Goal: Task Accomplishment & Management: Manage account settings

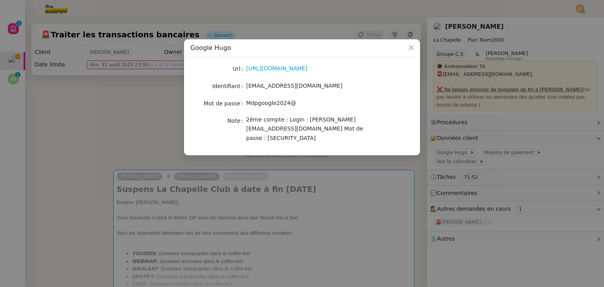
click at [123, 134] on nz-modal-container "Google [PERSON_NAME] [URL][DOMAIN_NAME] Identifiant [EMAIL_ADDRESS][DOMAIN_NAME…" at bounding box center [302, 143] width 604 height 287
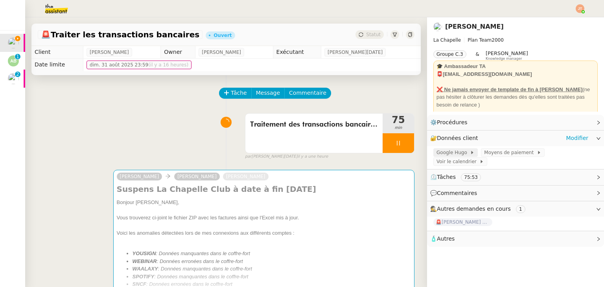
click at [448, 151] on span "Google Hugo" at bounding box center [452, 153] width 33 height 8
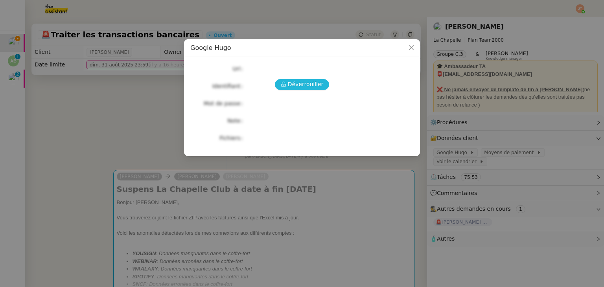
click at [294, 83] on span "Déverrouiller" at bounding box center [306, 84] width 36 height 9
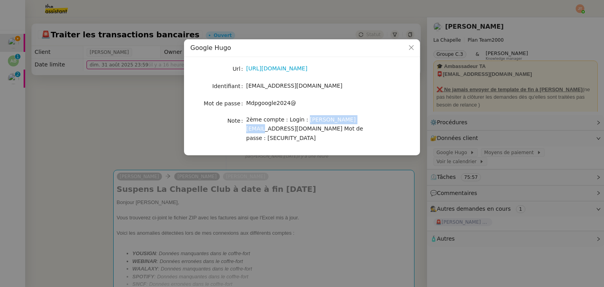
drag, startPoint x: 302, startPoint y: 119, endPoint x: 354, endPoint y: 118, distance: 52.3
click at [354, 118] on span "2ème compte : Login : hugo@leplongeoir.co Mot de passe : Juliettebentz33" at bounding box center [304, 128] width 117 height 25
copy span "hugo@leplongeoir.co"
drag, startPoint x: 264, startPoint y: 129, endPoint x: 300, endPoint y: 129, distance: 35.8
click at [300, 129] on span "2ème compte : Login : hugo@leplongeoir.co Mot de passe : Juliettebentz33" at bounding box center [304, 128] width 117 height 25
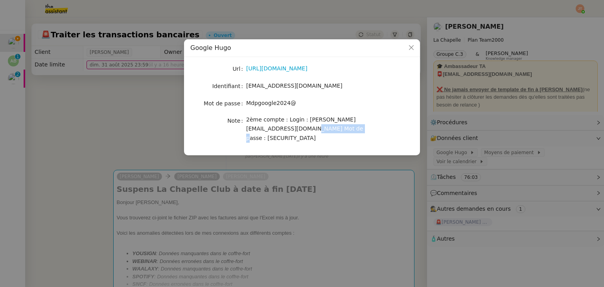
copy span "Juliettebentz33"
click at [74, 87] on nz-modal-container "Google Hugo Url https://admin.google.com/u/1/ac/billing/accounts/WySyVq5qFVteMk…" at bounding box center [302, 143] width 604 height 287
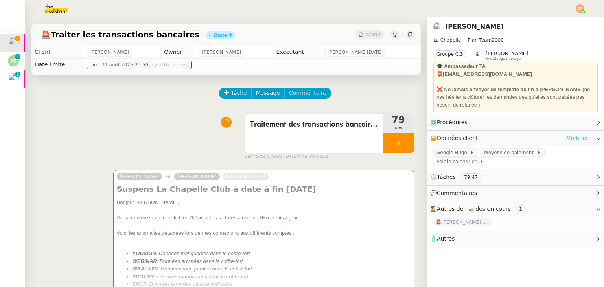
click at [571, 135] on link "Modifier" at bounding box center [577, 138] width 22 height 9
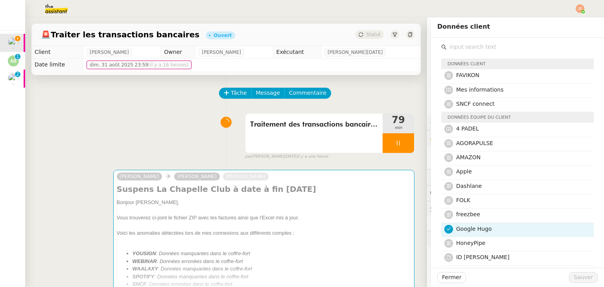
click at [447, 228] on nz-avatar at bounding box center [448, 229] width 9 height 9
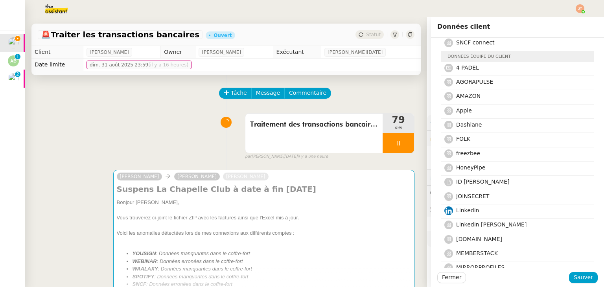
scroll to position [79, 0]
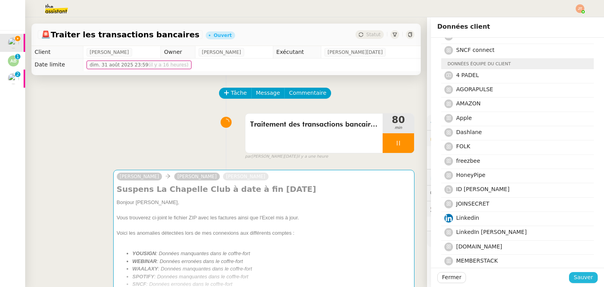
click at [579, 281] on span "Sauver" at bounding box center [582, 277] width 19 height 9
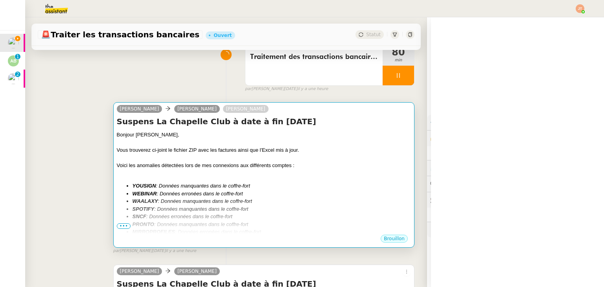
scroll to position [79, 0]
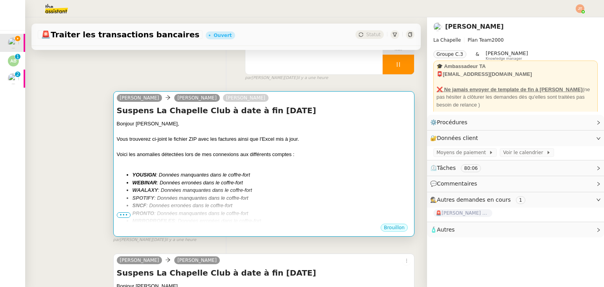
click at [121, 218] on span "•••" at bounding box center [124, 215] width 14 height 6
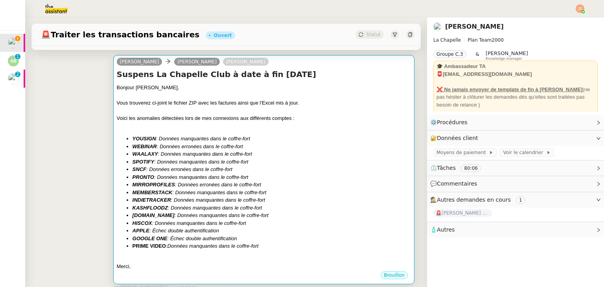
scroll to position [118, 0]
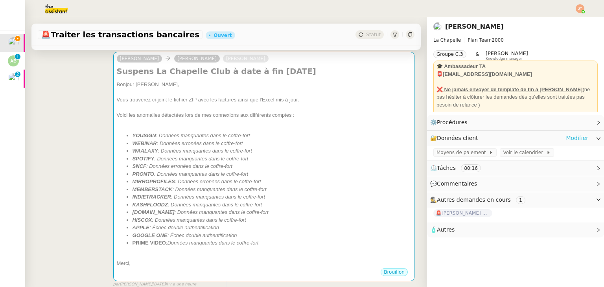
click at [568, 137] on link "Modifier" at bounding box center [577, 138] width 22 height 9
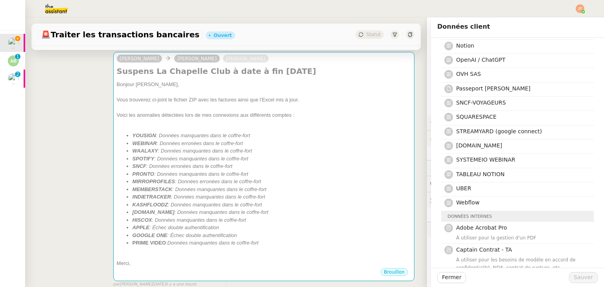
scroll to position [314, 0]
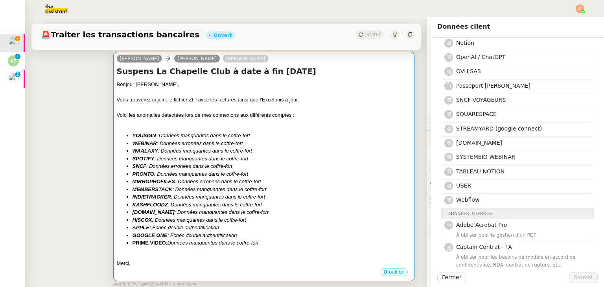
click at [236, 192] on em ": Données manquantes dans le coffre-fort" at bounding box center [219, 189] width 94 height 6
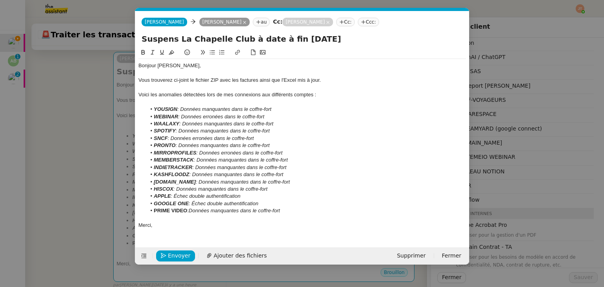
scroll to position [0, 17]
click at [296, 171] on li "KASHFLOODZ : Données manquantes dans le coffre-fort" at bounding box center [306, 174] width 320 height 7
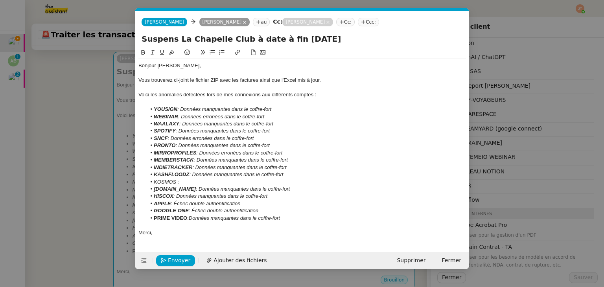
drag, startPoint x: 241, startPoint y: 181, endPoint x: 193, endPoint y: 176, distance: 47.8
click at [193, 176] on li "KASHFLOODZ : Données manquantes dans le coffre-fort" at bounding box center [306, 174] width 320 height 7
copy em "Données manquantes dans le coffre-fort"
click at [190, 183] on li "KOSMOS :" at bounding box center [306, 181] width 320 height 7
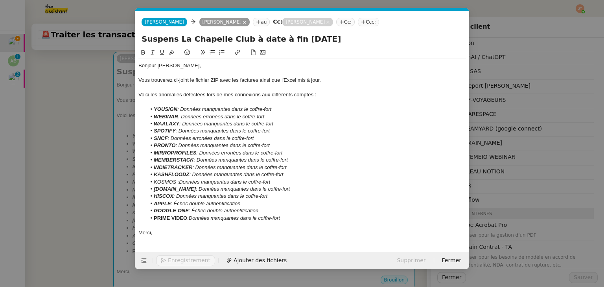
click at [179, 183] on em "KOSMOS :Données manquantes dans le coffre-fort" at bounding box center [212, 182] width 116 height 6
drag, startPoint x: 176, startPoint y: 181, endPoint x: 154, endPoint y: 181, distance: 22.4
click at [154, 181] on em "KOSMOS : Données manquantes dans le coffre-fort" at bounding box center [213, 182] width 118 height 6
click at [142, 52] on icon at bounding box center [143, 53] width 6 height 6
click at [240, 191] on em ": Données manquantes dans le coffre-fort" at bounding box center [243, 189] width 94 height 6
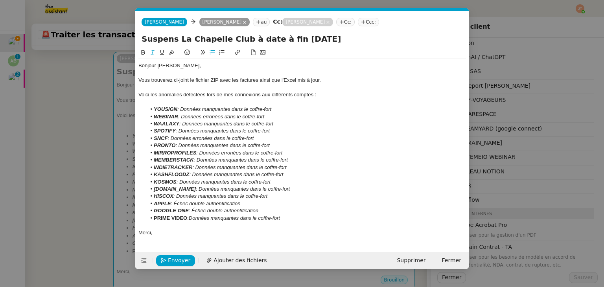
click at [79, 118] on nz-modal-container "Service TA - VOYAGE - PROPOSITION GLOBALE A utiliser dans le cadre de propositi…" at bounding box center [302, 143] width 604 height 287
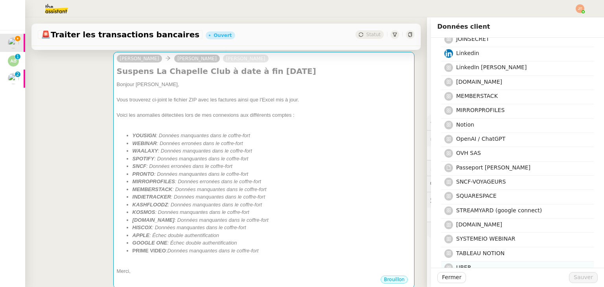
scroll to position [236, 0]
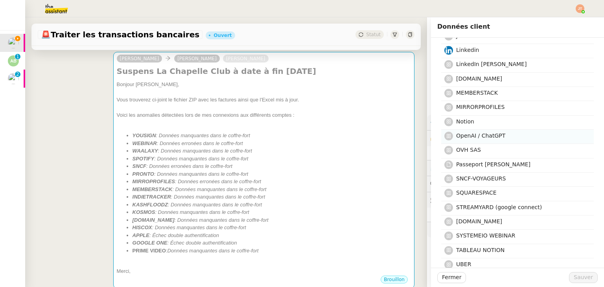
click at [469, 136] on span "OpenAI / ChatGPT" at bounding box center [480, 135] width 49 height 6
click at [573, 278] on span "Sauver" at bounding box center [582, 277] width 19 height 9
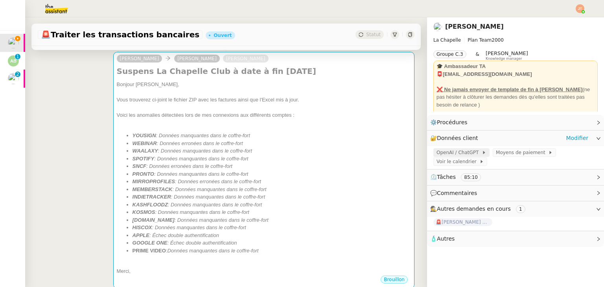
click at [454, 153] on span "OpenAI / ChatGPT" at bounding box center [458, 153] width 45 height 8
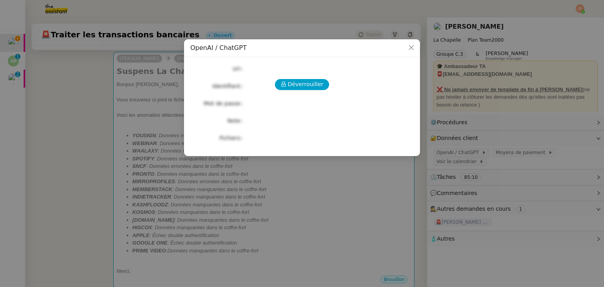
click at [289, 77] on div "Déverrouiller Url Identifiant Mot de passe Note Fichiers Upload" at bounding box center [301, 103] width 223 height 80
click at [289, 83] on span "Déverrouiller" at bounding box center [306, 84] width 36 height 9
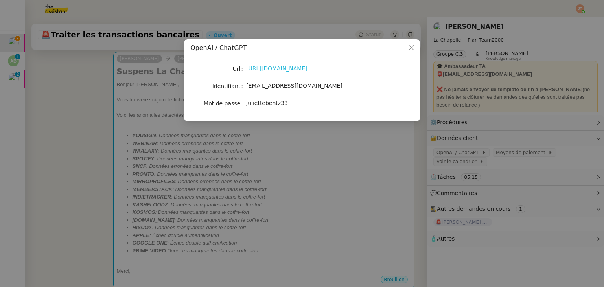
click at [264, 68] on link "https://chatgpt.com/" at bounding box center [276, 68] width 61 height 6
drag, startPoint x: 247, startPoint y: 86, endPoint x: 298, endPoint y: 86, distance: 50.7
click at [298, 86] on span "hugo@leplongeoir.co" at bounding box center [294, 86] width 96 height 6
copy span "hugo@leplongeoir.co"
drag, startPoint x: 245, startPoint y: 102, endPoint x: 281, endPoint y: 103, distance: 36.2
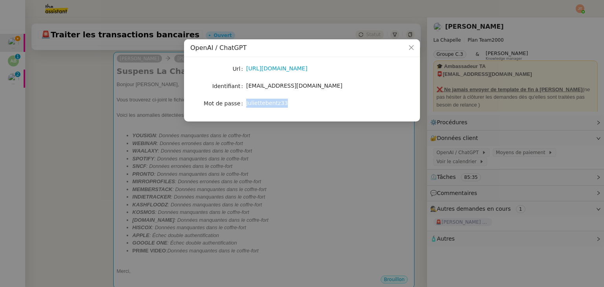
click at [281, 103] on nz-form-item "Mot de passe Juliettebentz33" at bounding box center [301, 103] width 223 height 11
copy nz-form-item "Juliettebentz33"
click at [229, 210] on nz-modal-container "OpenAI / ChatGPT Url https://chatgpt.com/ Identifiant hugo@leplongeoir.co Mot d…" at bounding box center [302, 143] width 604 height 287
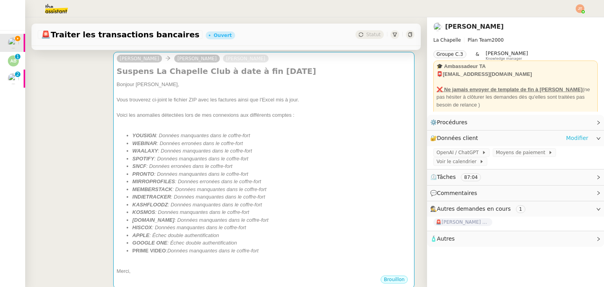
click at [566, 138] on link "Modifier" at bounding box center [577, 138] width 22 height 9
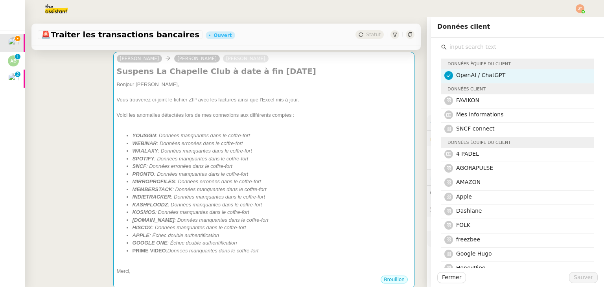
click at [446, 74] on icon at bounding box center [448, 75] width 5 height 5
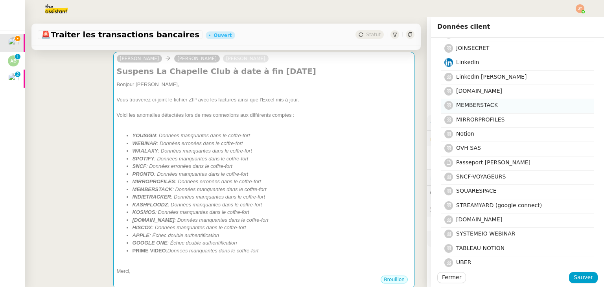
scroll to position [275, 0]
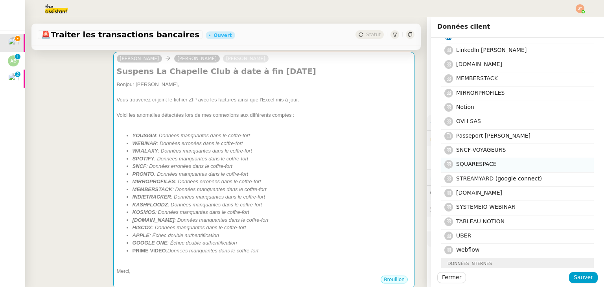
click at [456, 164] on span "SQUARESPACE" at bounding box center [476, 164] width 40 height 6
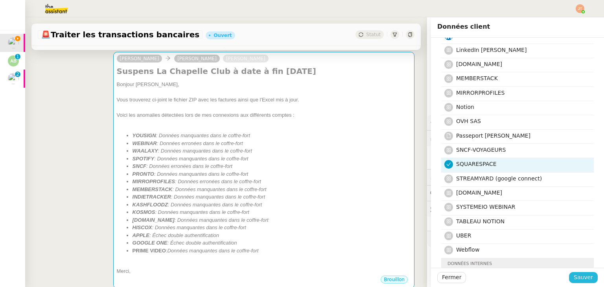
click at [569, 276] on button "Sauver" at bounding box center [583, 277] width 29 height 11
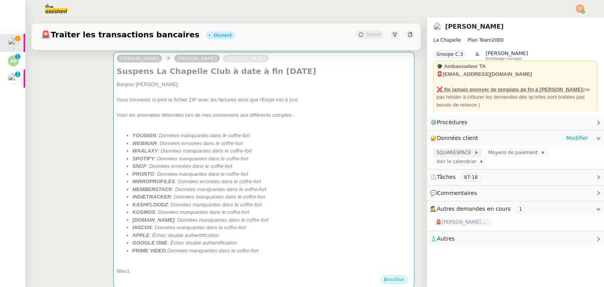
click at [451, 154] on span "SQUARESPACE" at bounding box center [455, 153] width 38 height 8
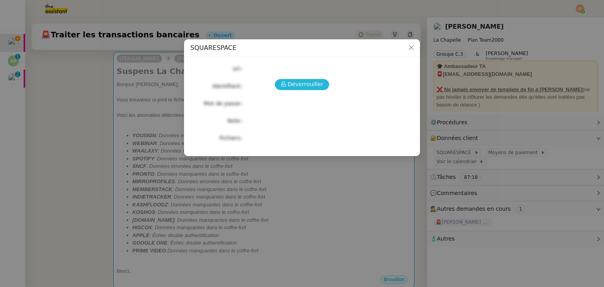
click at [304, 86] on span "Déverrouiller" at bounding box center [306, 84] width 36 height 9
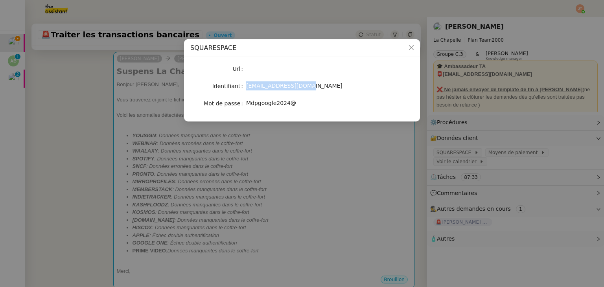
drag, startPoint x: 247, startPoint y: 85, endPoint x: 299, endPoint y: 86, distance: 51.9
click at [299, 86] on span "hugo@lachapelle.club" at bounding box center [294, 86] width 96 height 6
copy span "hugo@lachapelle.club"
drag, startPoint x: 247, startPoint y: 103, endPoint x: 293, endPoint y: 104, distance: 46.4
click at [293, 104] on div "Mdpgoogle2024@" at bounding box center [311, 103] width 130 height 9
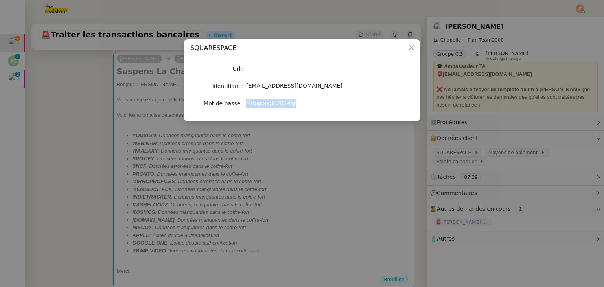
copy span "Mdpgoogle2024@"
click at [43, 156] on nz-modal-container "SQUARESPACE Url Identifiant hugo@lachapelle.club Mot de passe Mdpgoogle2024@" at bounding box center [302, 143] width 604 height 287
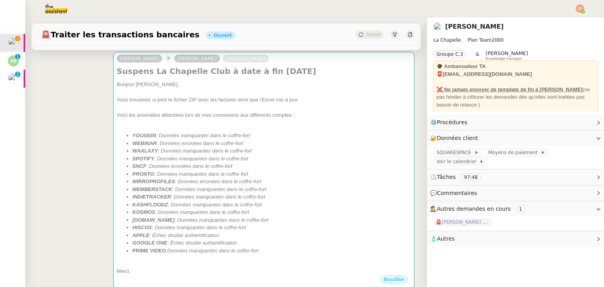
click at [94, 147] on div "camille Delphine Loze Hugo Bentz Suspens La Chapelle Club à date à fin août 202…" at bounding box center [226, 170] width 377 height 250
click at [568, 138] on link "Modifier" at bounding box center [577, 138] width 22 height 9
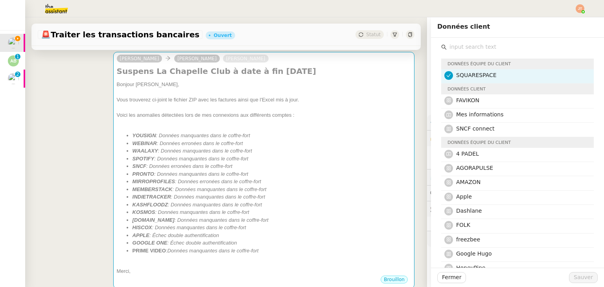
click at [444, 80] on nz-avatar at bounding box center [448, 75] width 9 height 9
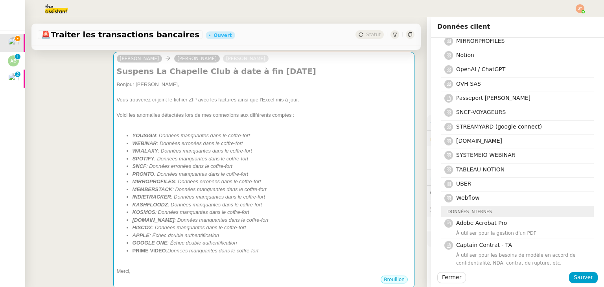
scroll to position [354, 0]
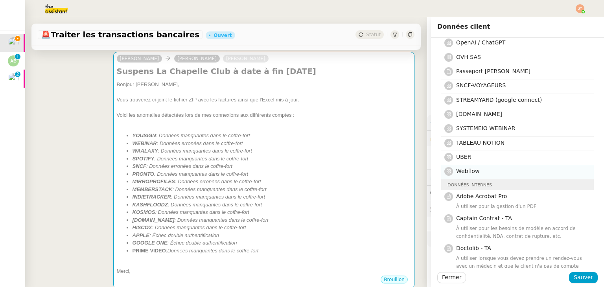
click at [448, 171] on nz-list-item-meta-avatar at bounding box center [450, 171] width 12 height 9
click at [575, 280] on span "Sauver" at bounding box center [582, 277] width 19 height 9
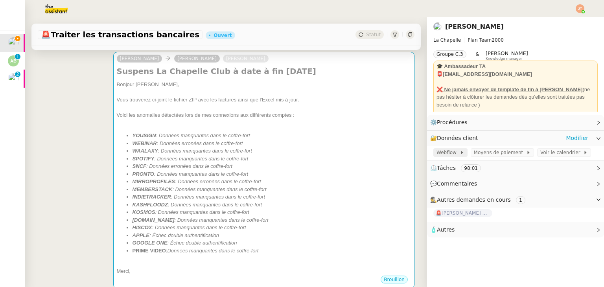
click at [448, 153] on span "Webflow" at bounding box center [447, 153] width 23 height 8
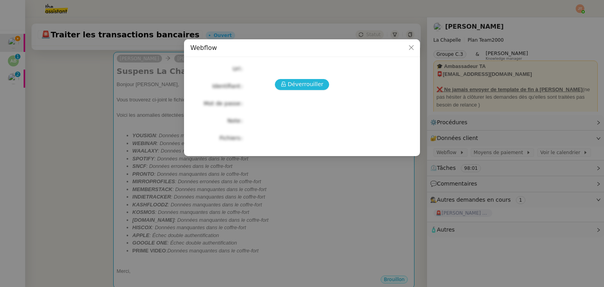
click at [302, 84] on span "Déverrouiller" at bounding box center [306, 84] width 36 height 9
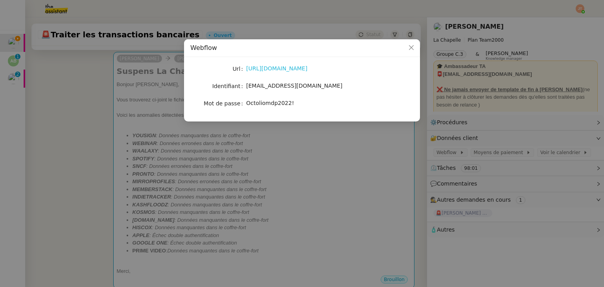
click at [268, 67] on link "https://webflow.com/dashboard?r=1&workspace=my-workspace-9439ce" at bounding box center [276, 68] width 61 height 6
click at [88, 188] on nz-modal-container "Webflow Url https://webflow.com/dashboard?r=1&workspace=my-workspace-9439ce Ide…" at bounding box center [302, 143] width 604 height 287
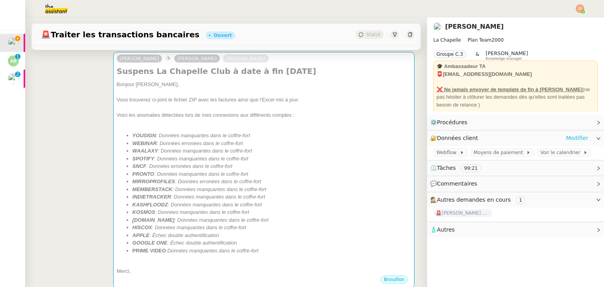
click at [570, 137] on link "Modifier" at bounding box center [577, 138] width 22 height 9
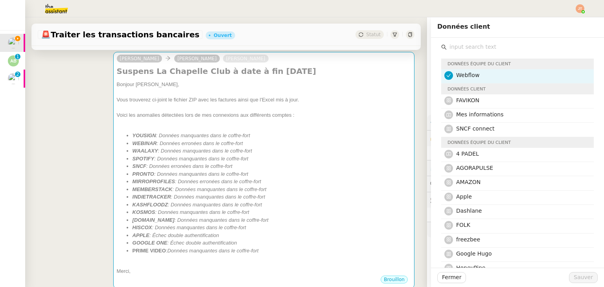
click at [447, 74] on nz-list-item-meta-avatar at bounding box center [450, 75] width 12 height 9
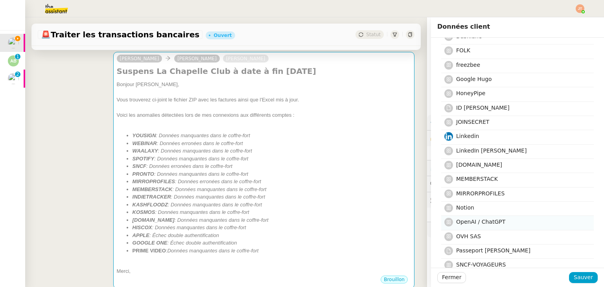
scroll to position [197, 0]
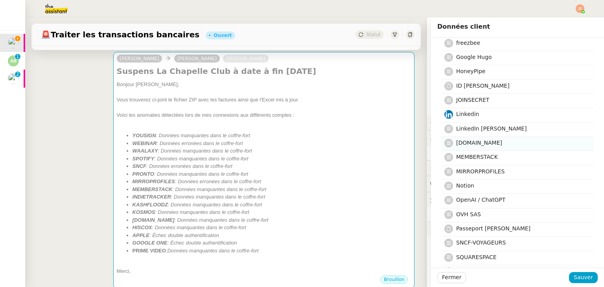
click at [456, 140] on span "MAKE.COM" at bounding box center [479, 143] width 46 height 6
click at [573, 276] on span "Sauver" at bounding box center [582, 277] width 19 height 9
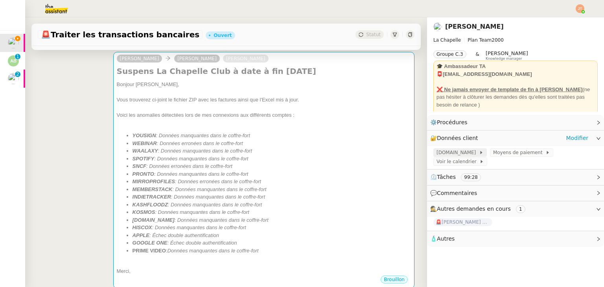
click at [444, 153] on span "MAKE.COM" at bounding box center [457, 153] width 42 height 8
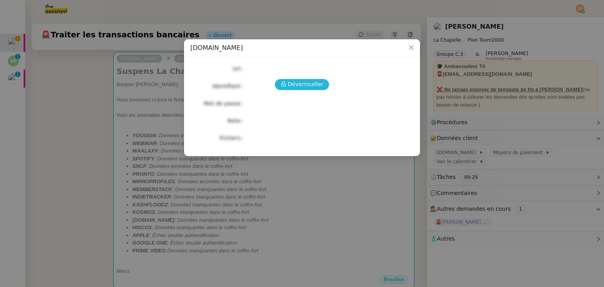
click at [301, 83] on span "Déverrouiller" at bounding box center [306, 84] width 36 height 9
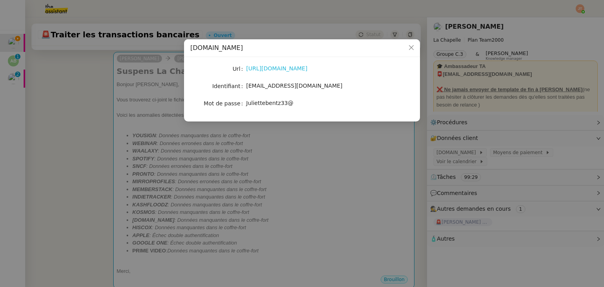
click at [261, 68] on link "https://www.make.com/en" at bounding box center [276, 68] width 61 height 6
drag, startPoint x: 288, startPoint y: 106, endPoint x: 246, endPoint y: 105, distance: 41.7
click at [246, 105] on div "Juliettebentz33@" at bounding box center [311, 103] width 130 height 9
copy span "Juliettebentz33@"
click at [76, 145] on nz-modal-container "MAKE.COM Url https://www.make.com/en Identifiant hugo@leplongeoir.co Mot de pas…" at bounding box center [302, 143] width 604 height 287
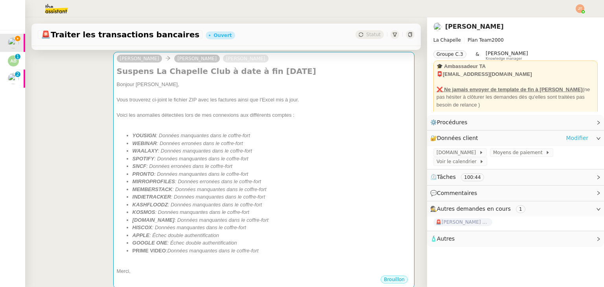
click at [572, 142] on link "Modifier" at bounding box center [577, 138] width 22 height 9
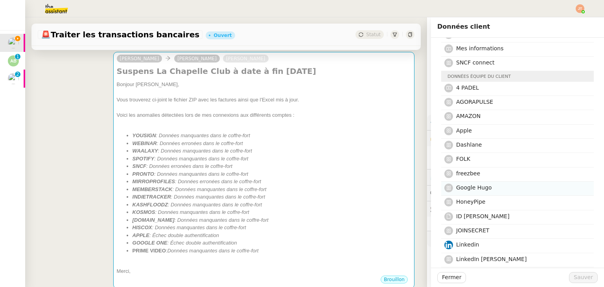
scroll to position [64, 0]
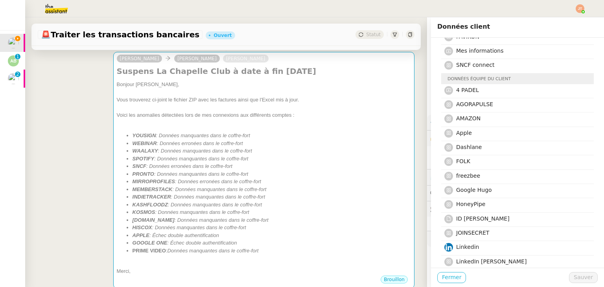
click at [447, 276] on span "Fermer" at bounding box center [451, 277] width 19 height 9
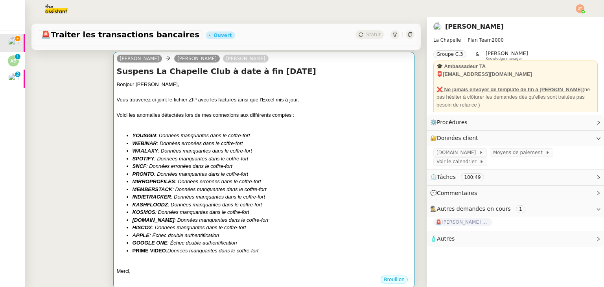
click at [265, 204] on li "KASHFLOODZ : Données manquantes dans le coffre-fort" at bounding box center [271, 205] width 278 height 8
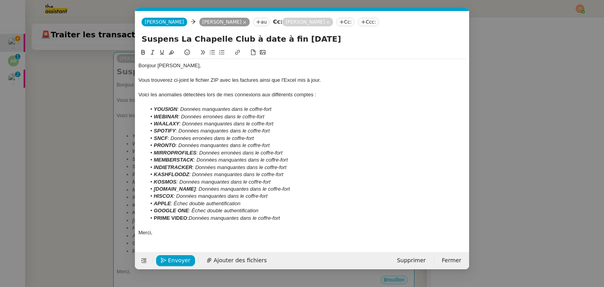
scroll to position [0, 17]
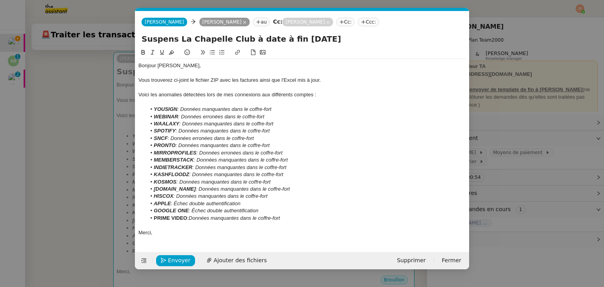
click at [267, 210] on li "GOOGLE ONE : Échec double authentification" at bounding box center [306, 210] width 320 height 7
click at [94, 105] on nz-modal-container "Service TA - VOYAGE - PROPOSITION GLOBALE A utiliser dans le cadre de propositi…" at bounding box center [302, 143] width 604 height 287
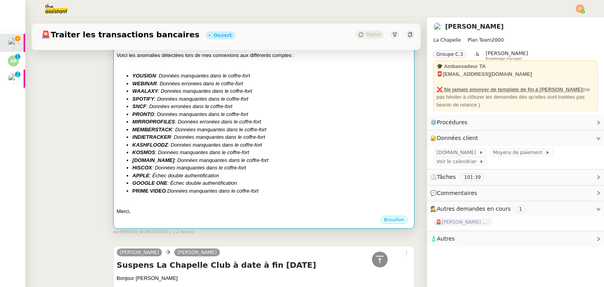
scroll to position [99, 0]
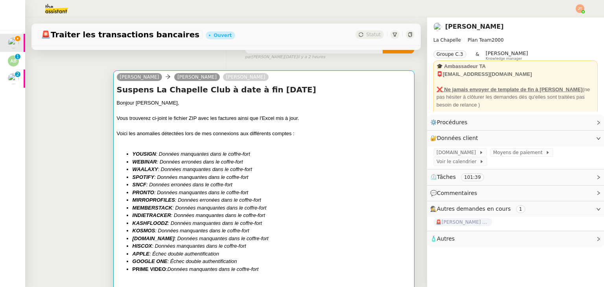
click at [271, 176] on li "SPOTIFY : Données manquantes dans le coffre-fort" at bounding box center [271, 177] width 278 height 8
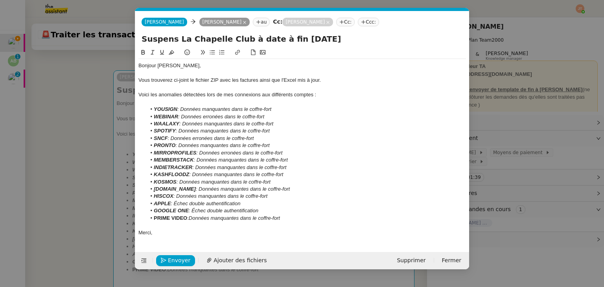
scroll to position [0, 17]
click at [223, 257] on span "Ajouter des fichiers" at bounding box center [239, 260] width 53 height 9
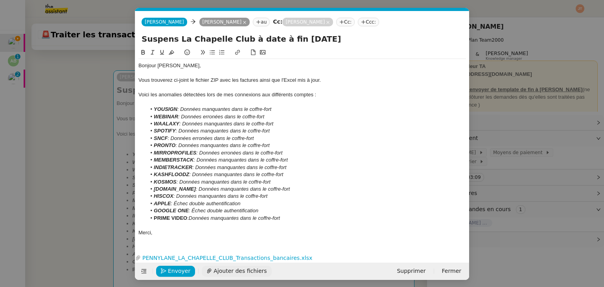
click at [229, 271] on span "Ajouter des fichiers" at bounding box center [239, 270] width 53 height 9
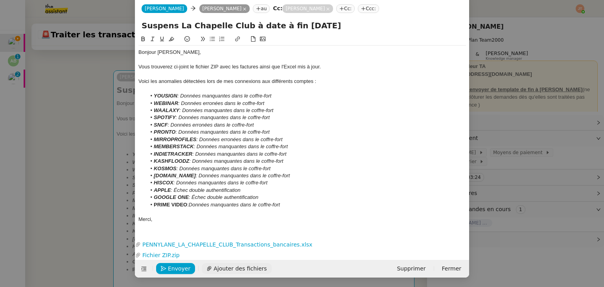
scroll to position [14, 0]
drag, startPoint x: 288, startPoint y: 208, endPoint x: 228, endPoint y: 191, distance: 62.0
click at [228, 191] on div "Bonjour Delphine, Vous trouverez ci-joint le fichier ZIP avec les factures ains…" at bounding box center [301, 136] width 327 height 180
click at [285, 200] on li "GOOGLE ONE : Échec double authentification" at bounding box center [306, 197] width 320 height 7
click at [174, 268] on span "Envoyer" at bounding box center [179, 268] width 22 height 9
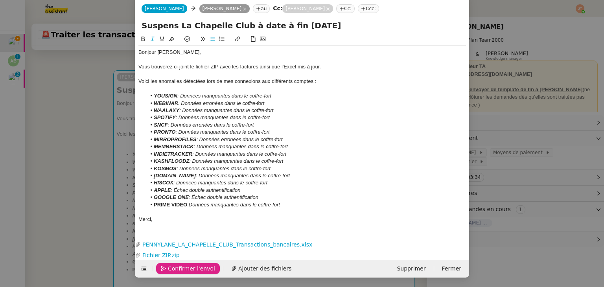
click at [174, 268] on span "Confirmer l'envoi" at bounding box center [191, 268] width 47 height 9
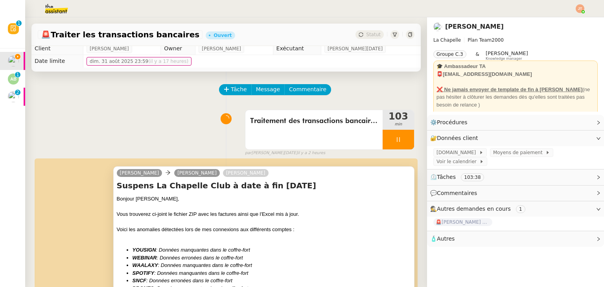
scroll to position [0, 0]
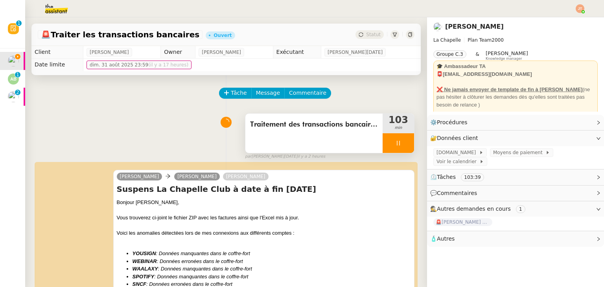
click at [382, 142] on div at bounding box center [397, 143] width 31 height 20
click at [403, 143] on icon at bounding box center [406, 143] width 6 height 6
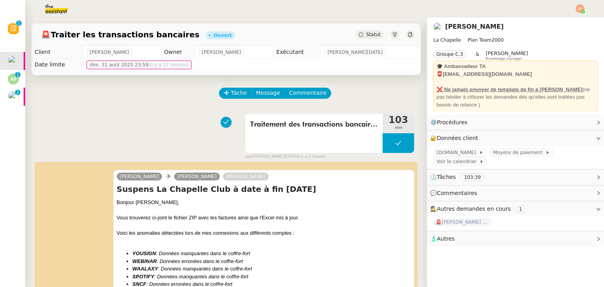
click at [357, 29] on div "🚨 Traiter les transactions bancaires Ouvert Statut" at bounding box center [225, 35] width 389 height 22
click at [366, 35] on span "Statut" at bounding box center [373, 35] width 15 height 6
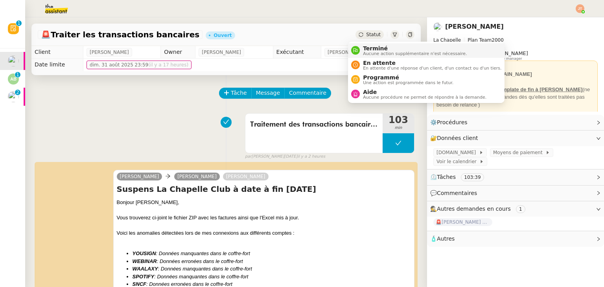
click at [367, 45] on span "Terminé" at bounding box center [415, 48] width 104 height 6
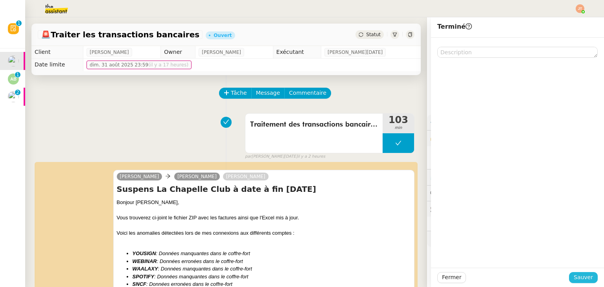
click at [584, 278] on span "Sauver" at bounding box center [582, 277] width 19 height 9
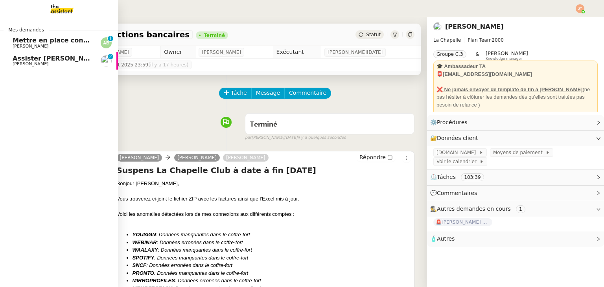
drag, startPoint x: 28, startPoint y: 43, endPoint x: 180, endPoint y: 108, distance: 165.3
click at [28, 43] on span "Mettre en place contrat d'apprentissage [PERSON_NAME]" at bounding box center [115, 40] width 204 height 7
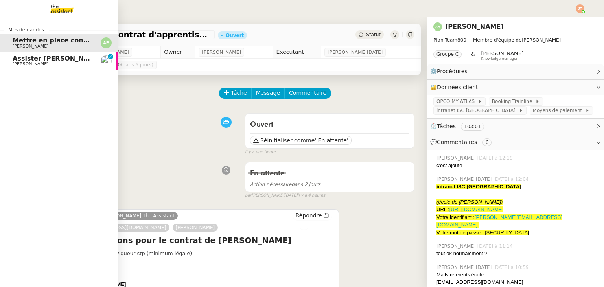
click at [42, 60] on span "Assister [PERSON_NAME] avec l'information OPCO" at bounding box center [102, 58] width 178 height 7
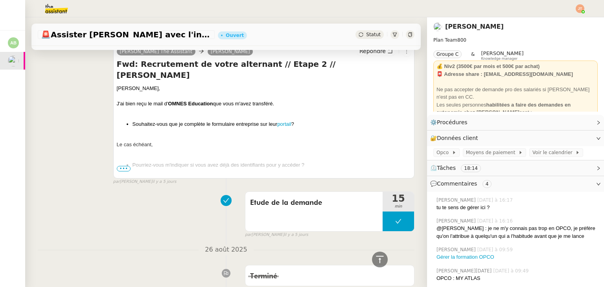
scroll to position [842, 0]
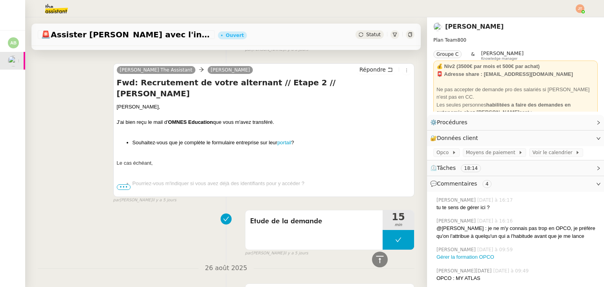
click at [85, 158] on div "Charlie The Assistant Axel BANDIAKY Répondre Fwd: Recrutement de votre alternan…" at bounding box center [226, 129] width 377 height 147
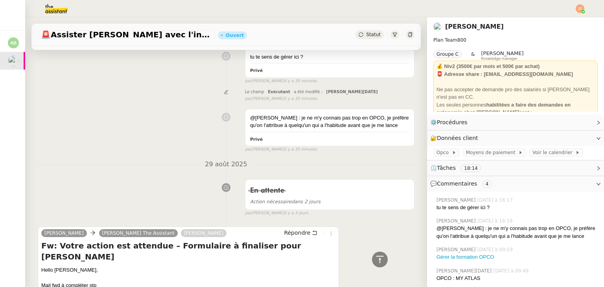
scroll to position [0, 0]
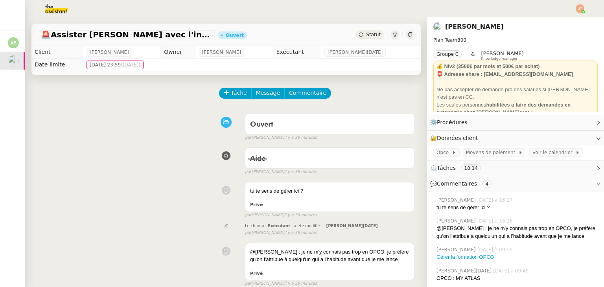
click at [169, 192] on div "tu te sens de gérer ici ? Privé false par Frédérique A. il y a 36 minutes" at bounding box center [226, 198] width 377 height 40
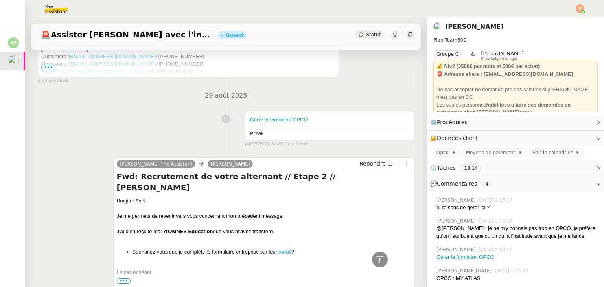
scroll to position [511, 0]
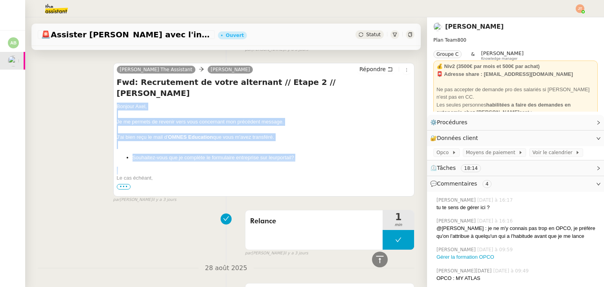
drag, startPoint x: 115, startPoint y: 94, endPoint x: 162, endPoint y: 162, distance: 82.9
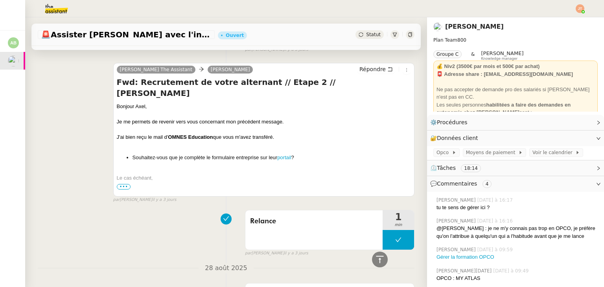
click at [122, 187] on span "•••" at bounding box center [124, 187] width 14 height 6
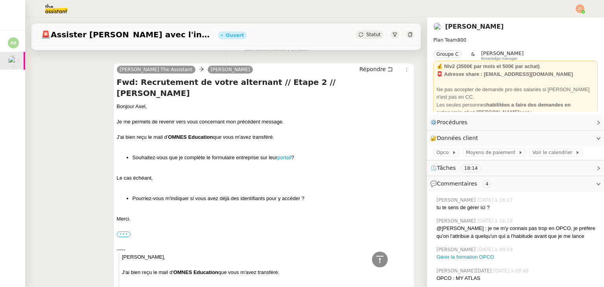
click at [123, 232] on label "•••" at bounding box center [124, 235] width 14 height 6
click at [0, 0] on input "•••" at bounding box center [0, 0] width 0 height 0
click at [123, 232] on label "•••" at bounding box center [124, 235] width 14 height 6
click at [0, 0] on input "•••" at bounding box center [0, 0] width 0 height 0
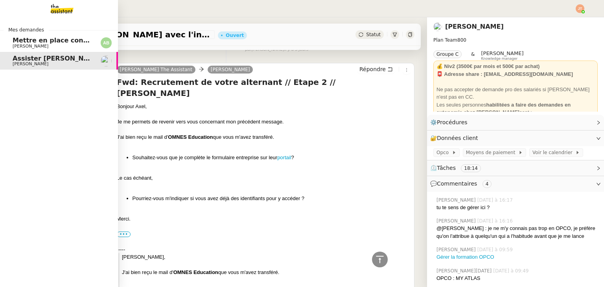
click at [33, 46] on span "[PERSON_NAME]" at bounding box center [31, 46] width 36 height 5
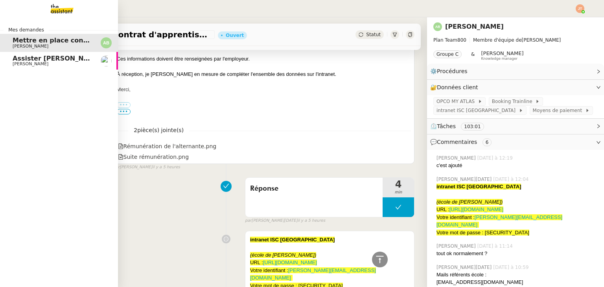
scroll to position [360, 0]
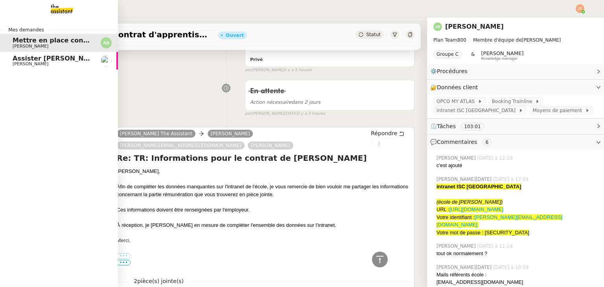
click at [43, 57] on span "Assister [PERSON_NAME] avec l'information OPCO" at bounding box center [102, 58] width 178 height 7
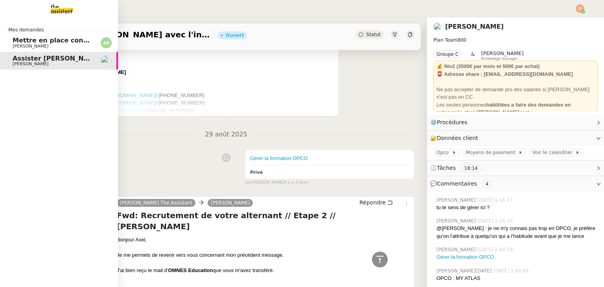
click at [44, 45] on span "[PERSON_NAME]" at bounding box center [31, 46] width 36 height 5
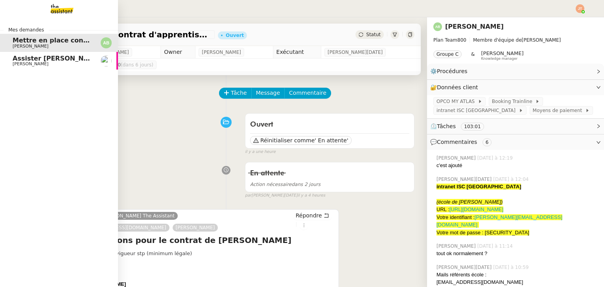
click at [38, 62] on span "[PERSON_NAME]" at bounding box center [31, 63] width 36 height 5
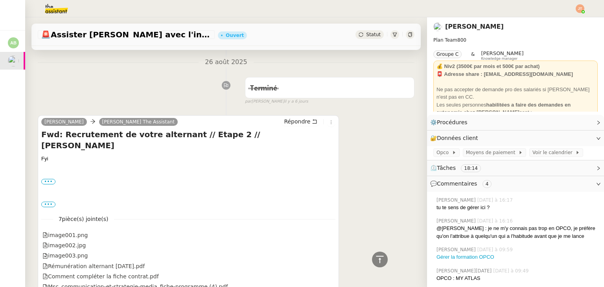
scroll to position [1022, 0]
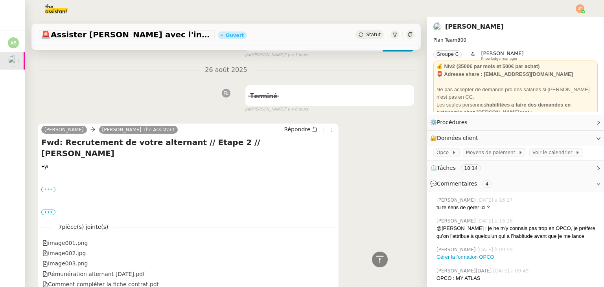
click at [53, 187] on label "•••" at bounding box center [48, 190] width 14 height 6
click at [0, 0] on input "•••" at bounding box center [0, 0] width 0 height 0
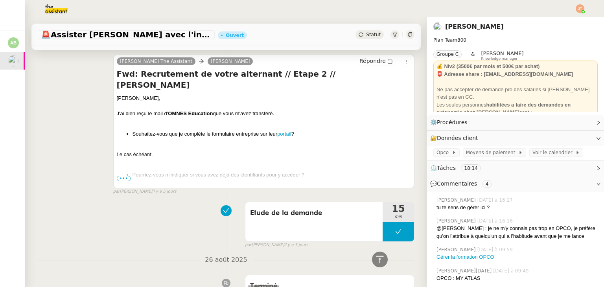
scroll to position [747, 0]
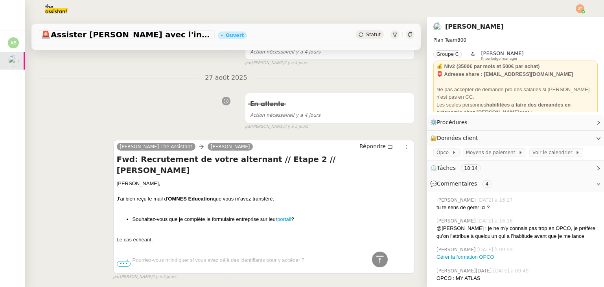
click at [119, 265] on span "•••" at bounding box center [124, 264] width 14 height 6
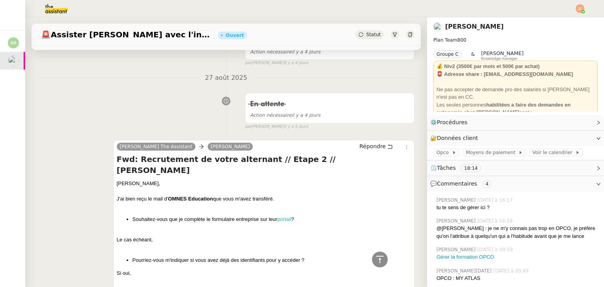
click at [283, 216] on link "portail" at bounding box center [284, 219] width 14 height 6
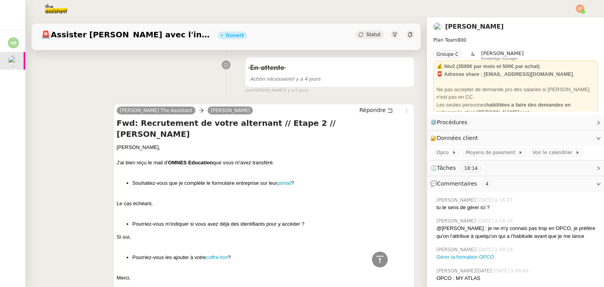
scroll to position [865, 0]
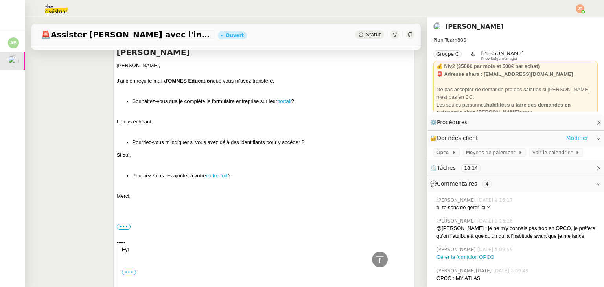
click at [571, 136] on link "Modifier" at bounding box center [577, 138] width 22 height 9
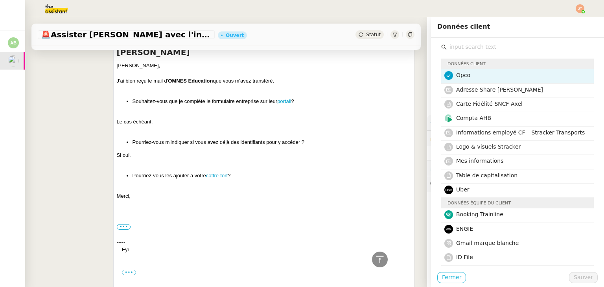
click at [443, 277] on span "Fermer" at bounding box center [451, 277] width 19 height 9
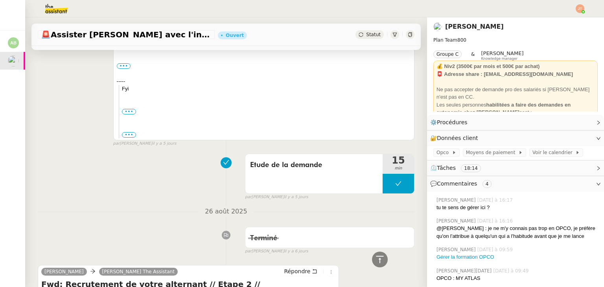
scroll to position [904, 0]
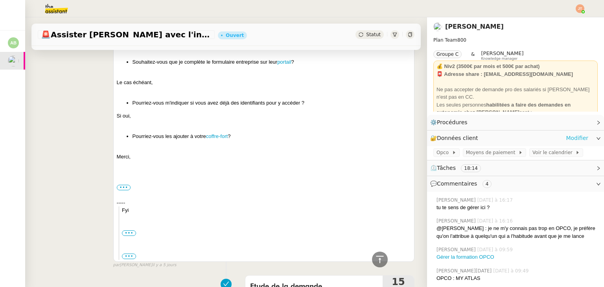
click at [577, 138] on link "Modifier" at bounding box center [577, 138] width 22 height 9
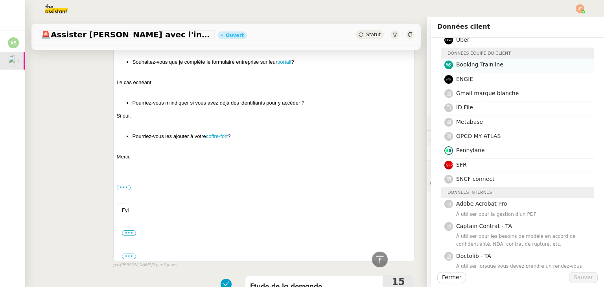
scroll to position [157, 0]
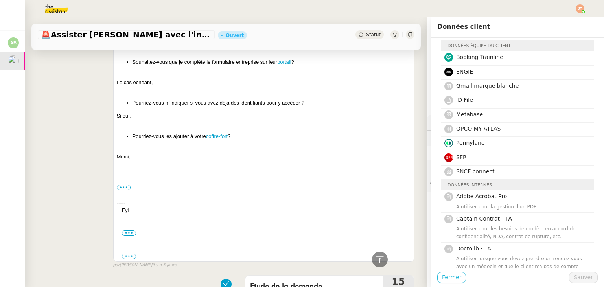
click at [449, 275] on span "Fermer" at bounding box center [451, 277] width 19 height 9
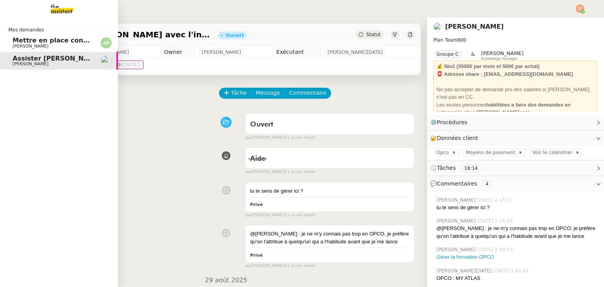
click at [32, 42] on span "Mettre en place contrat d'apprentissage [PERSON_NAME]" at bounding box center [115, 40] width 204 height 7
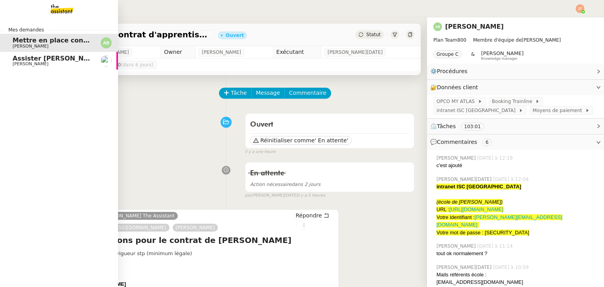
click at [29, 57] on span "Assister [PERSON_NAME] avec l'information OPCO" at bounding box center [102, 58] width 178 height 7
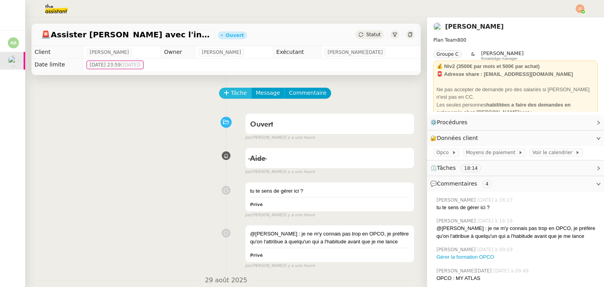
click at [231, 94] on span "Tâche" at bounding box center [239, 92] width 16 height 9
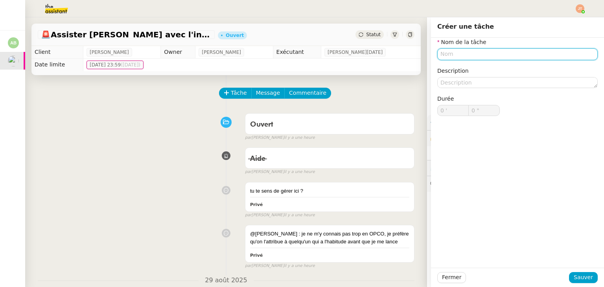
click at [475, 55] on input "text" at bounding box center [517, 53] width 160 height 11
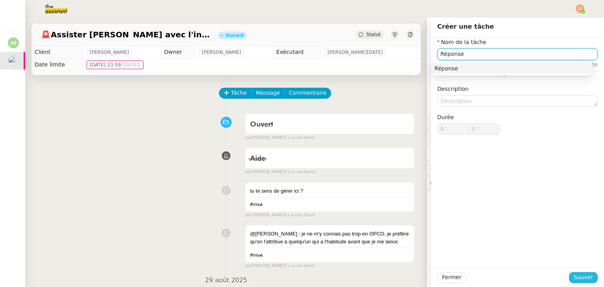
type input "Réponse"
click at [577, 281] on span "Sauver" at bounding box center [582, 277] width 19 height 9
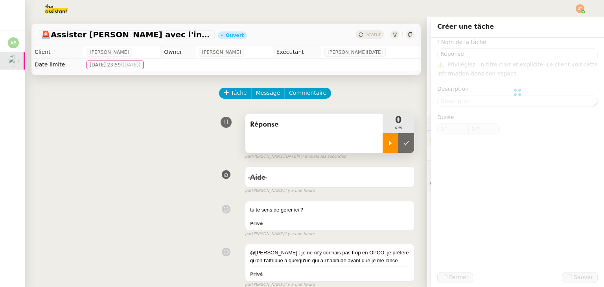
click at [382, 148] on div at bounding box center [390, 143] width 16 height 20
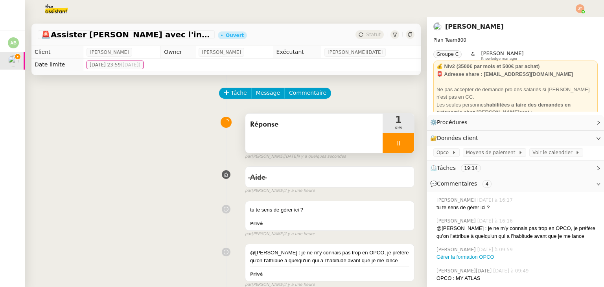
click at [395, 142] on div at bounding box center [397, 143] width 31 height 20
click at [387, 143] on icon at bounding box center [390, 143] width 6 height 6
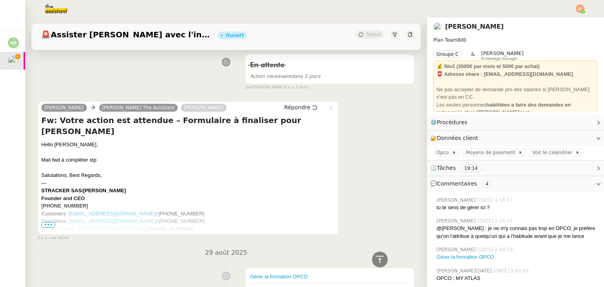
scroll to position [275, 0]
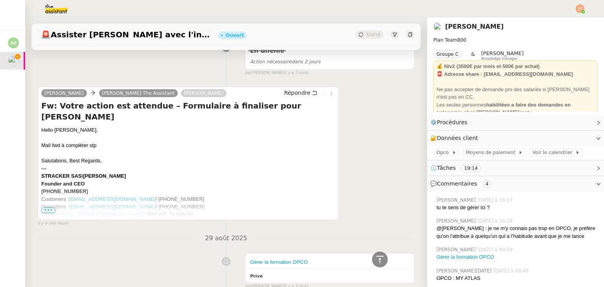
click at [379, 135] on div "Axel BANDIAKY Charlie The Assistant Augustin De Boisse Répondre Fw: Votre actio…" at bounding box center [226, 152] width 377 height 147
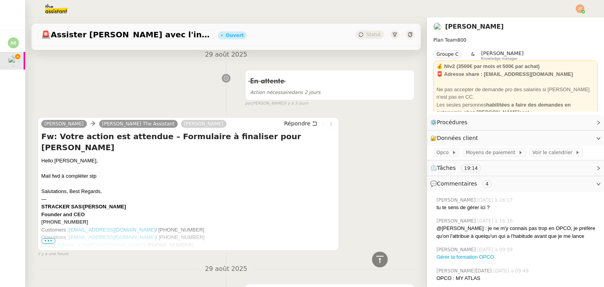
scroll to position [260, 0]
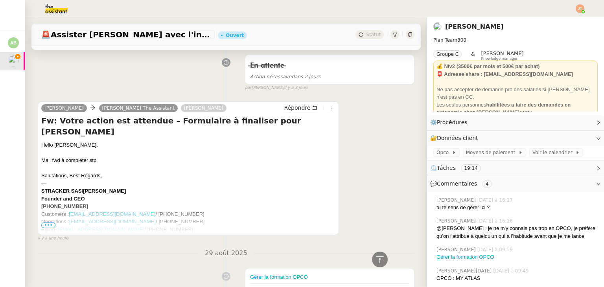
click at [51, 227] on span "•••" at bounding box center [48, 225] width 14 height 6
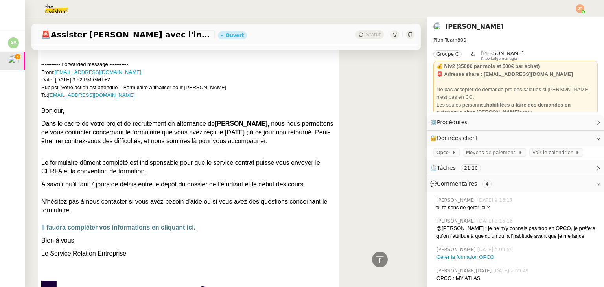
scroll to position [511, 0]
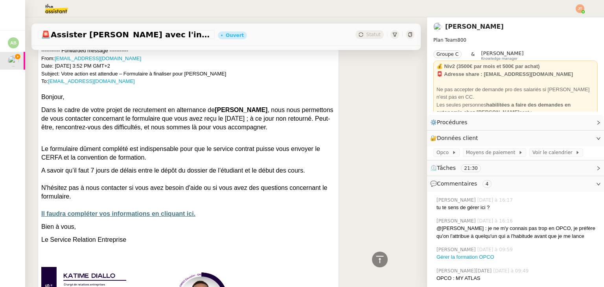
click at [103, 210] on link "Il faudra compléter vos informations en cliquant ici." at bounding box center [118, 213] width 154 height 7
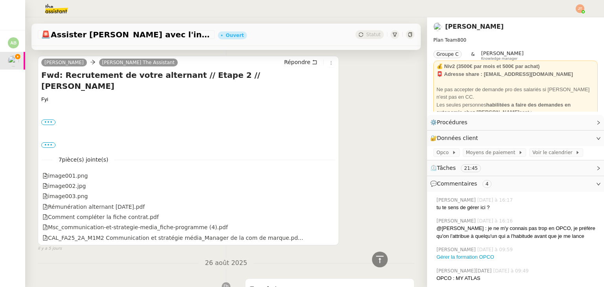
scroll to position [1454, 0]
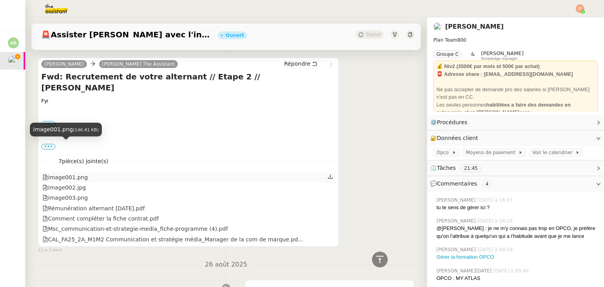
click at [79, 173] on div "image001.png" at bounding box center [64, 177] width 45 height 9
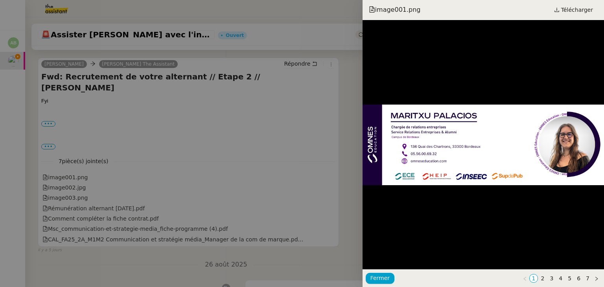
click at [80, 159] on div at bounding box center [302, 143] width 604 height 287
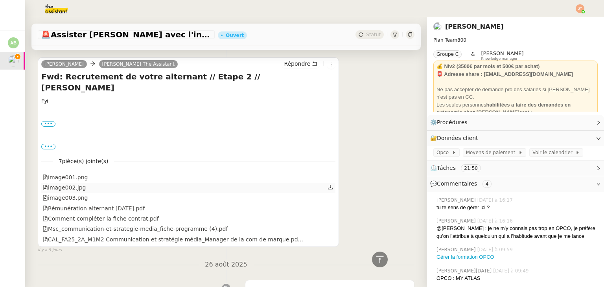
click at [75, 183] on div "image002.jpg" at bounding box center [63, 187] width 43 height 9
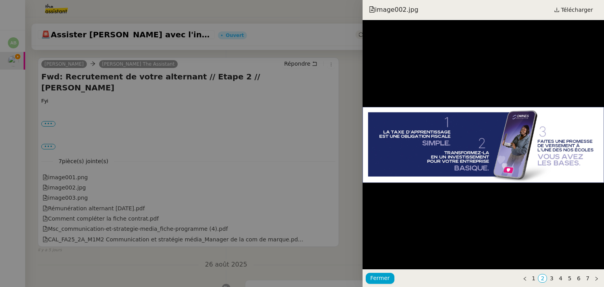
click at [78, 167] on div at bounding box center [302, 143] width 604 height 287
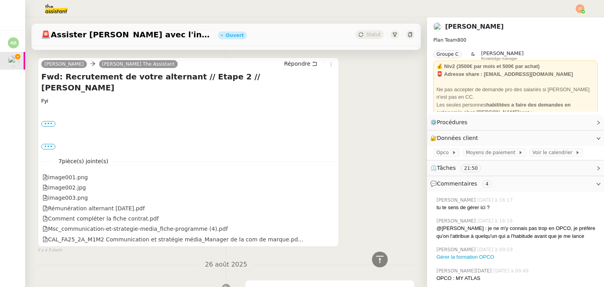
click at [78, 165] on div at bounding box center [302, 143] width 604 height 287
click at [78, 193] on div "image003.png" at bounding box center [64, 197] width 45 height 9
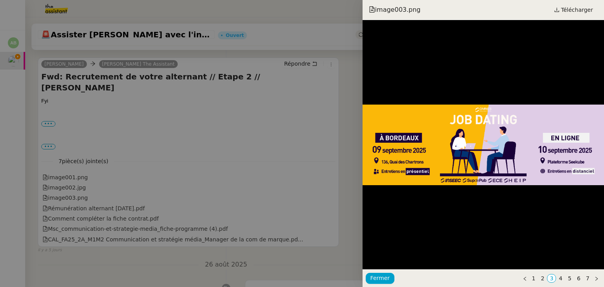
click at [80, 178] on div at bounding box center [302, 143] width 604 height 287
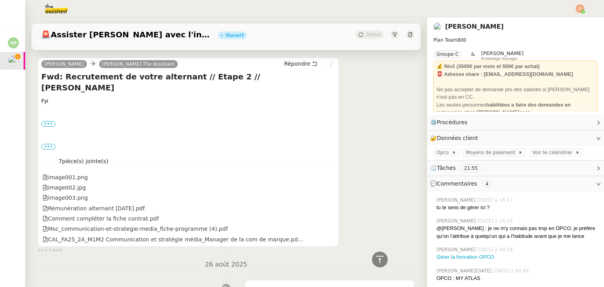
click at [81, 175] on div at bounding box center [302, 143] width 604 height 287
click at [81, 204] on div "Rémunération alternant 1-11-2024.pdf" at bounding box center [93, 208] width 102 height 9
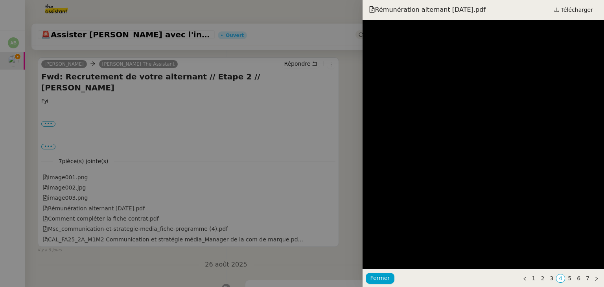
click at [98, 236] on div at bounding box center [302, 143] width 604 height 287
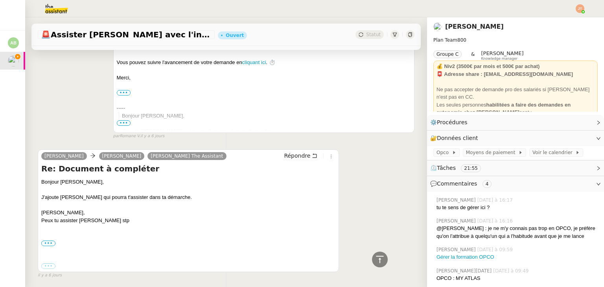
scroll to position [2159, 0]
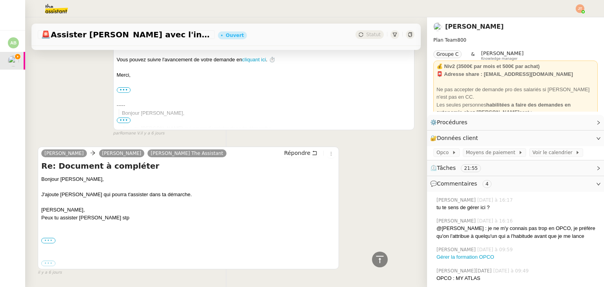
click at [50, 238] on label "•••" at bounding box center [48, 241] width 14 height 6
click at [0, 0] on input "•••" at bounding box center [0, 0] width 0 height 0
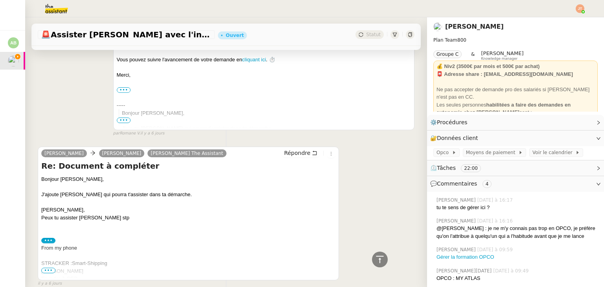
click at [53, 268] on span "•••" at bounding box center [48, 271] width 14 height 6
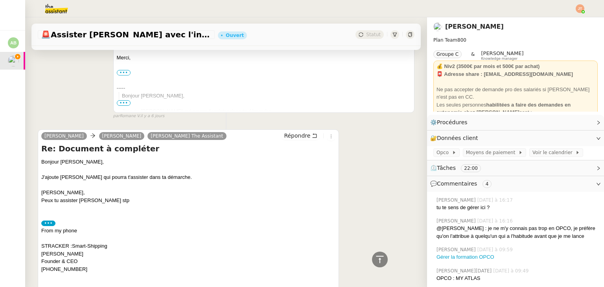
scroll to position [2205, 0]
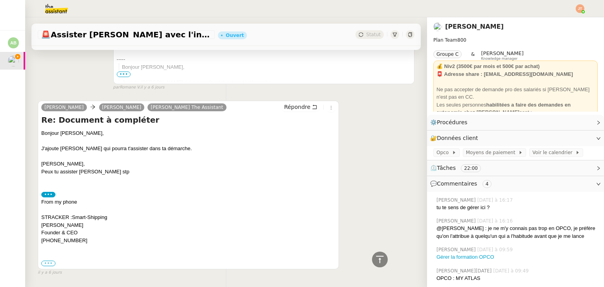
click at [51, 261] on label "•••" at bounding box center [48, 264] width 14 height 6
click at [0, 0] on input "•••" at bounding box center [0, 0] width 0 height 0
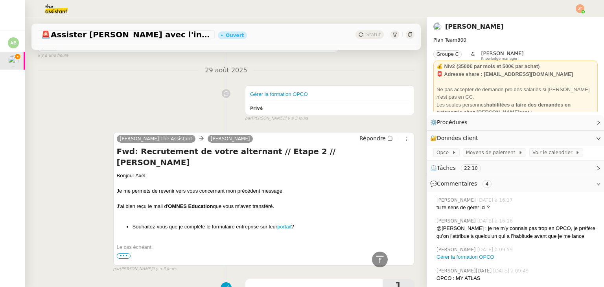
scroll to position [790, 0]
click at [124, 254] on span "•••" at bounding box center [124, 257] width 14 height 6
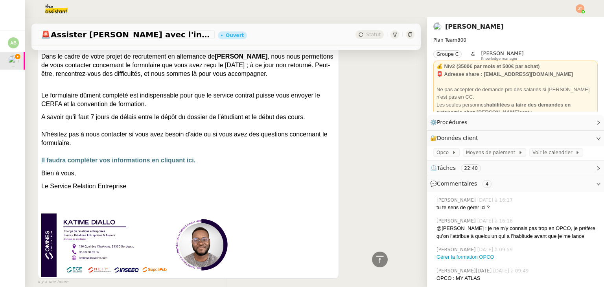
scroll to position [550, 0]
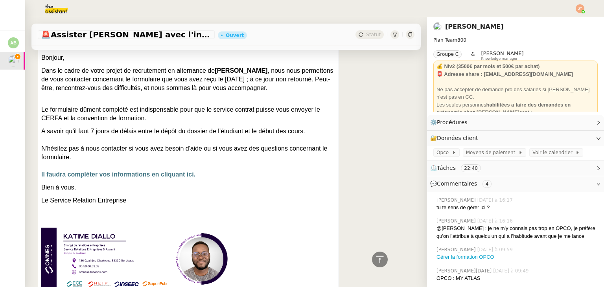
click at [57, 8] on img at bounding box center [50, 8] width 61 height 17
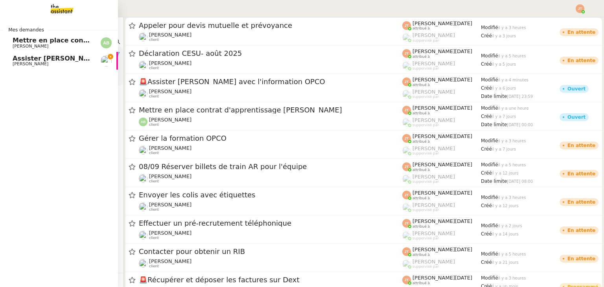
click at [24, 60] on span "Assister [PERSON_NAME] avec l'information OPCO" at bounding box center [102, 58] width 178 height 7
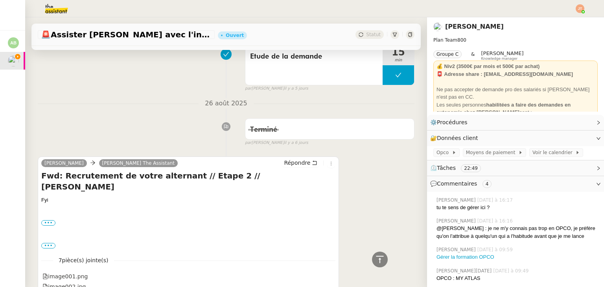
scroll to position [1179, 0]
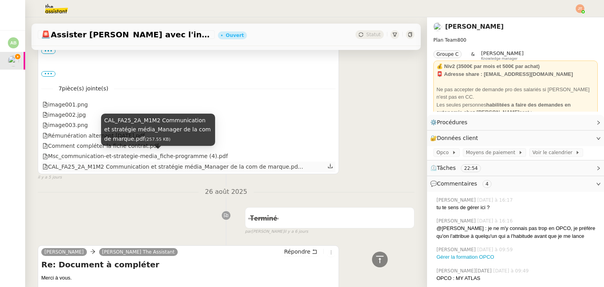
click at [111, 162] on div "CAL_FA25_2A_M1M2 Communication et stratégie média_Manager de la com de marque.p…" at bounding box center [172, 166] width 261 height 9
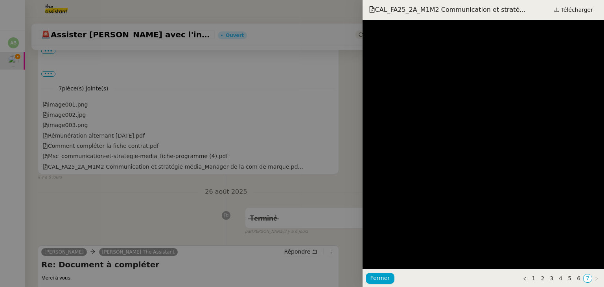
click at [132, 211] on div at bounding box center [302, 143] width 604 height 287
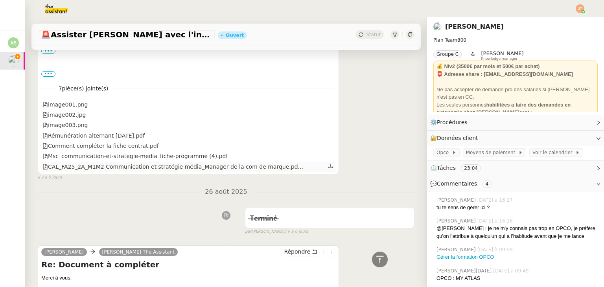
click at [328, 164] on icon at bounding box center [330, 166] width 5 height 4
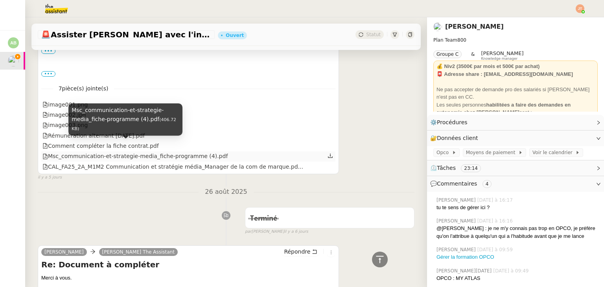
click at [102, 152] on div "Msc_communication-et-strategie-media_fiche-programme (4).pdf" at bounding box center [134, 156] width 185 height 9
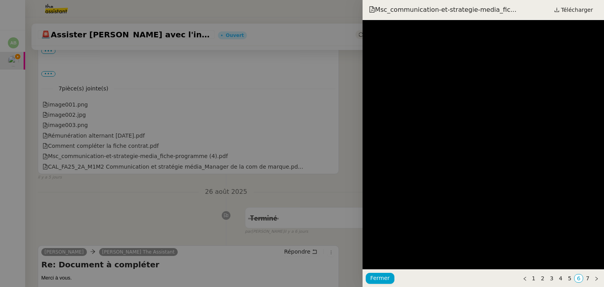
click at [110, 221] on div at bounding box center [302, 143] width 604 height 287
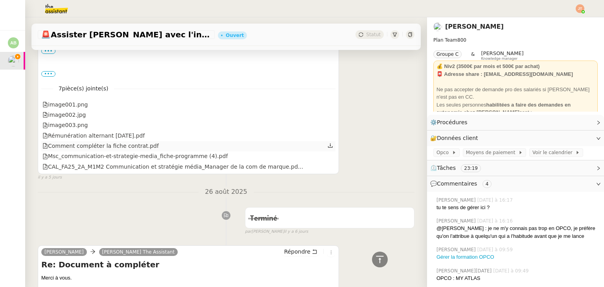
click at [114, 142] on div "Comment compléter la fiche contrat.pdf" at bounding box center [100, 146] width 116 height 9
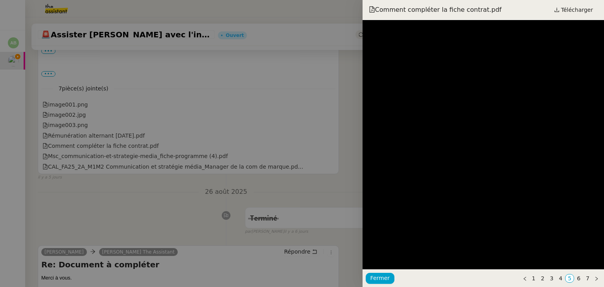
click at [138, 203] on div at bounding box center [302, 143] width 604 height 287
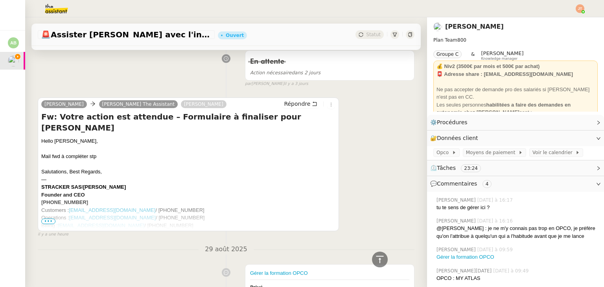
scroll to position [314, 0]
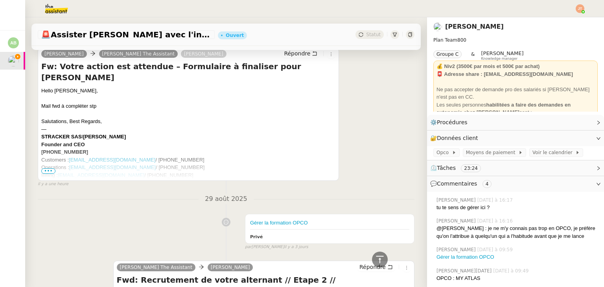
click at [51, 169] on span "•••" at bounding box center [48, 171] width 14 height 6
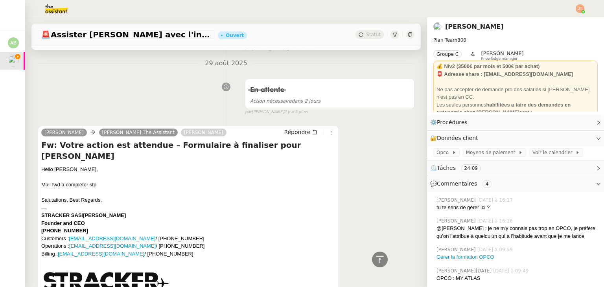
scroll to position [0, 0]
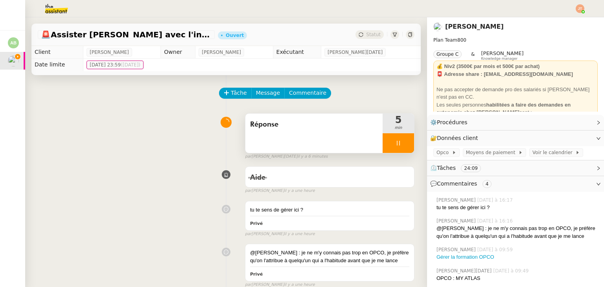
click at [283, 121] on span "Réponse" at bounding box center [314, 125] width 128 height 12
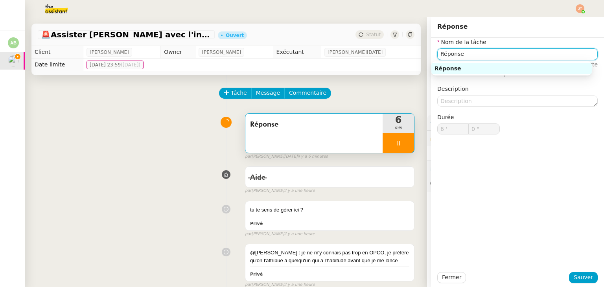
drag, startPoint x: 462, startPoint y: 55, endPoint x: 404, endPoint y: 62, distance: 59.0
click at [404, 62] on app-ticket "🚨 Assister Laurane avec l'information OPCO Ouvert Statut Client Axel BANDIAKY O…" at bounding box center [314, 152] width 579 height 270
type input "2 ""
type input "Etude"
type input "9 ""
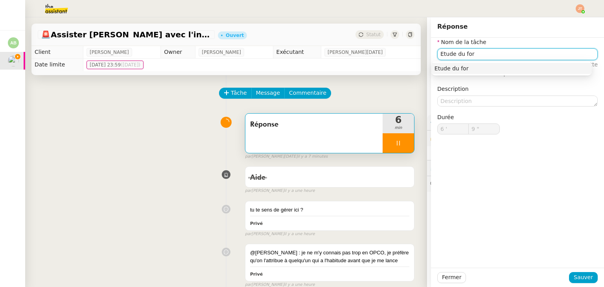
type input "Etude du form"
type input "10 ""
type input "Etude du formulaire"
type input "12 ""
type input "Etude du formulaire"
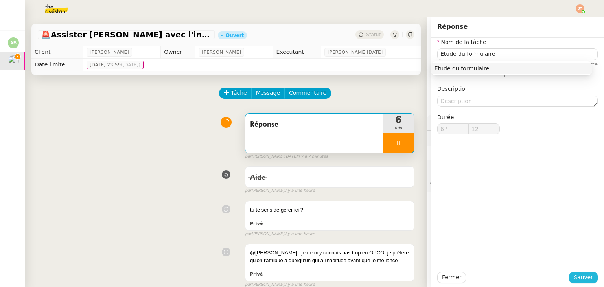
click at [576, 282] on button "Sauver" at bounding box center [583, 277] width 29 height 11
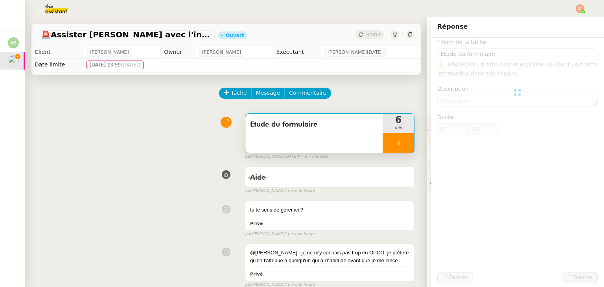
type input "13 ""
type input "Etude du formulaire"
type input "6 '"
type input "13 ""
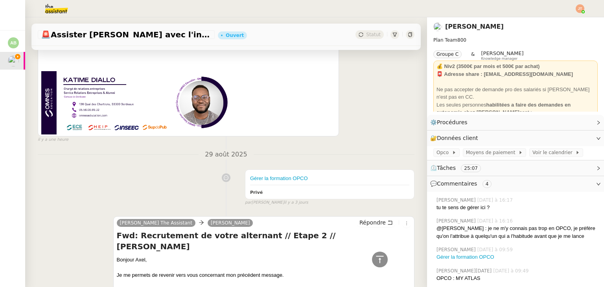
scroll to position [708, 0]
drag, startPoint x: 324, startPoint y: 215, endPoint x: 360, endPoint y: 217, distance: 35.8
click at [360, 229] on h4 "Fwd: Recrutement de votre alternant // Etape 2 // Laurane HUMEAU" at bounding box center [264, 240] width 294 height 22
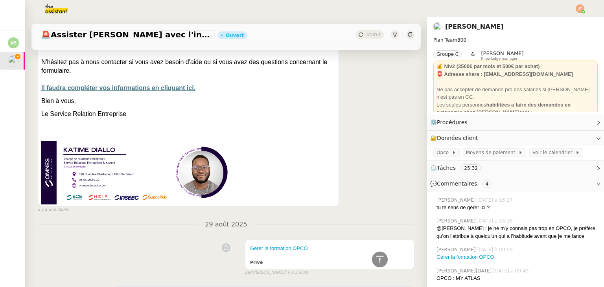
scroll to position [629, 0]
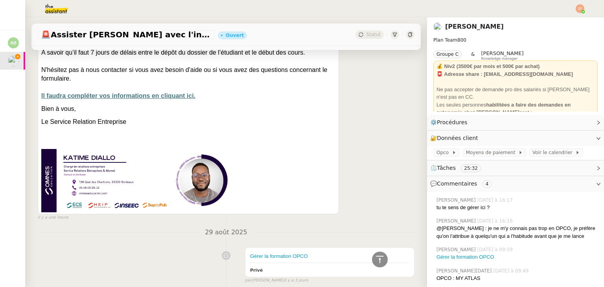
click at [110, 244] on div "Gérer la formation OPCO Privé false par Amyna M. il y a 3 jours" at bounding box center [226, 264] width 377 height 40
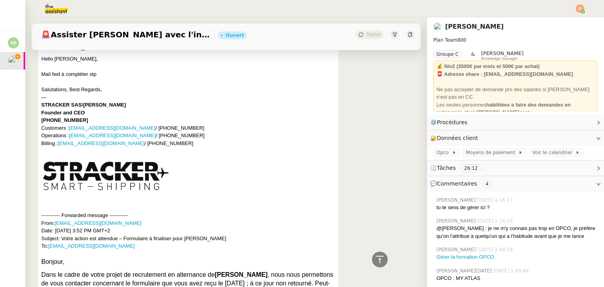
scroll to position [354, 0]
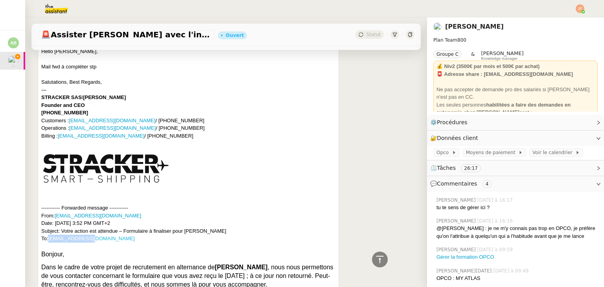
drag, startPoint x: 94, startPoint y: 230, endPoint x: 50, endPoint y: 228, distance: 43.3
click at [50, 228] on div "Hello Charlie, Mail fwd à compléter stp Salutations, Best Regards, — STRACKER S…" at bounding box center [188, 268] width 294 height 440
click at [96, 229] on div "Hello Charlie, Mail fwd à compléter stp Salutations, Best Regards, — STRACKER S…" at bounding box center [188, 268] width 294 height 440
drag, startPoint x: 90, startPoint y: 230, endPoint x: 50, endPoint y: 226, distance: 40.3
click at [50, 226] on div "Hello Charlie, Mail fwd à compléter stp Salutations, Best Regards, — STRACKER S…" at bounding box center [188, 268] width 294 height 440
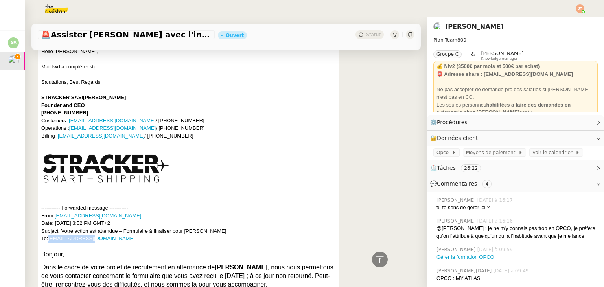
click at [101, 229] on div "Hello Charlie, Mail fwd à compléter stp Salutations, Best Regards, — STRACKER S…" at bounding box center [188, 268] width 294 height 440
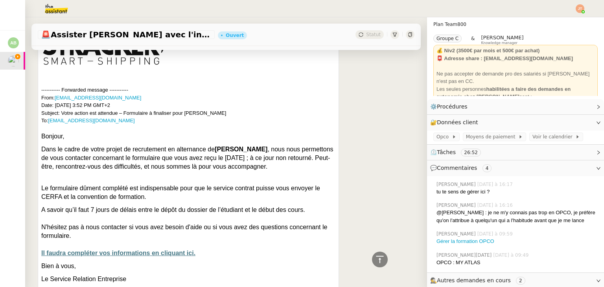
scroll to position [51, 0]
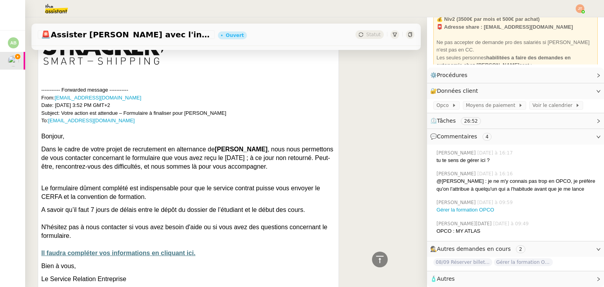
click at [447, 277] on span "Autres" at bounding box center [446, 279] width 18 height 6
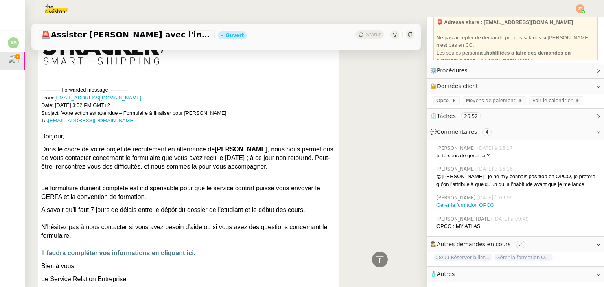
scroll to position [56, 0]
click at [596, 272] on icon at bounding box center [598, 274] width 5 height 5
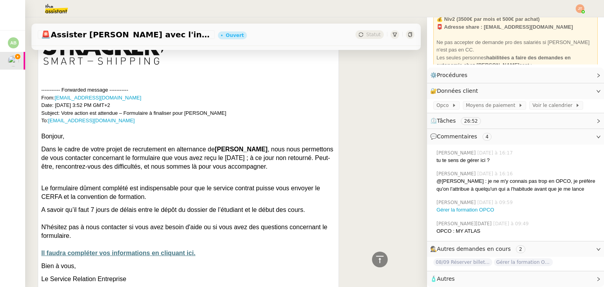
click at [579, 271] on div "🧴 Autres" at bounding box center [515, 278] width 177 height 15
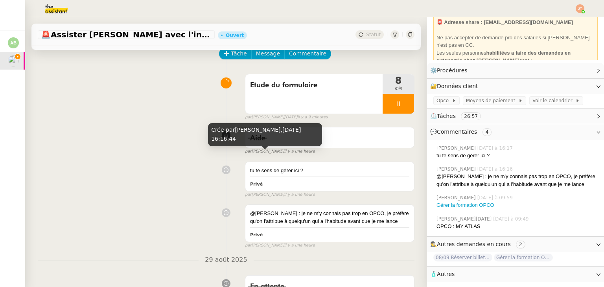
scroll to position [0, 0]
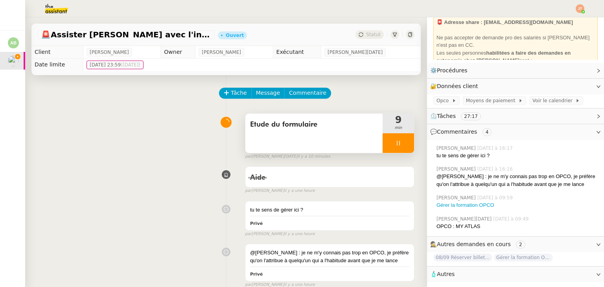
click at [269, 141] on div "Etude du formulaire" at bounding box center [313, 133] width 137 height 39
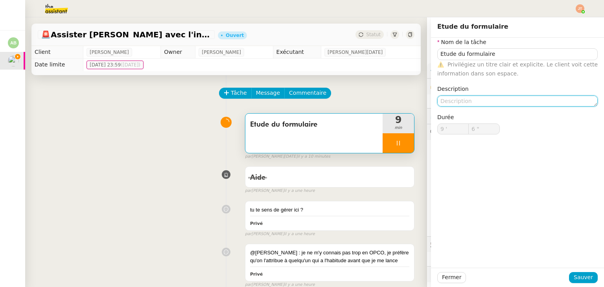
click at [454, 106] on textarea at bounding box center [517, 101] width 160 height 11
type input "7 ""
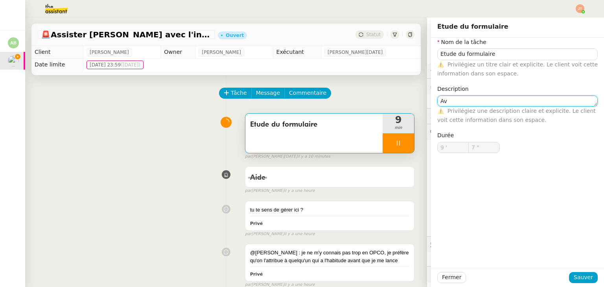
type textarea "Ave"
type input "8 ""
type textarea "Avec a"
type input "9 ""
type textarea "Avec appel"
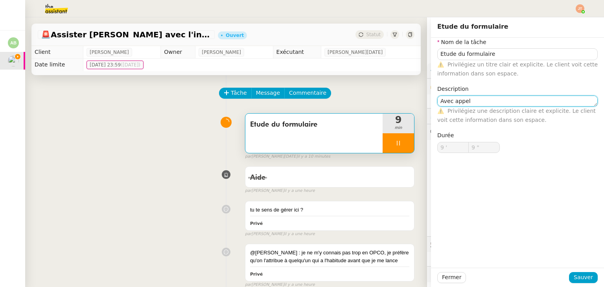
type input "10 ""
type textarea "Avec appel ve"
type input "11 ""
type textarea "Avec appel vers l'éc"
type input "12 ""
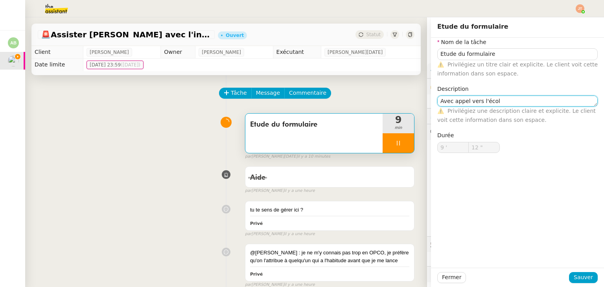
type textarea "Avec appel vers l'école"
type input "13 ""
type textarea "Avec appel vers l'école"
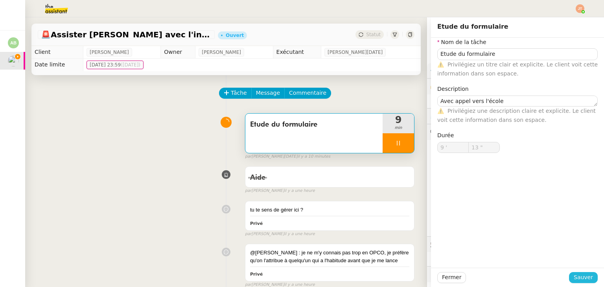
click at [581, 282] on span "Sauver" at bounding box center [582, 277] width 19 height 9
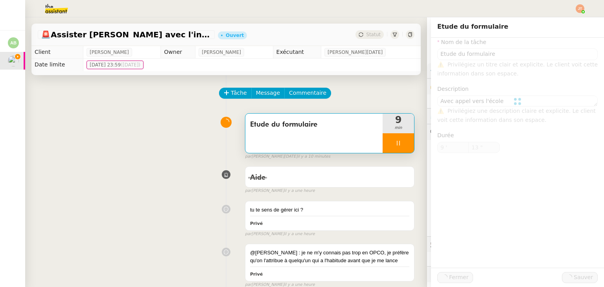
type input "14 ""
type input "Etude du formulaire"
type textarea "Avec appel vers l'école"
type input "9 '"
type input "14 ""
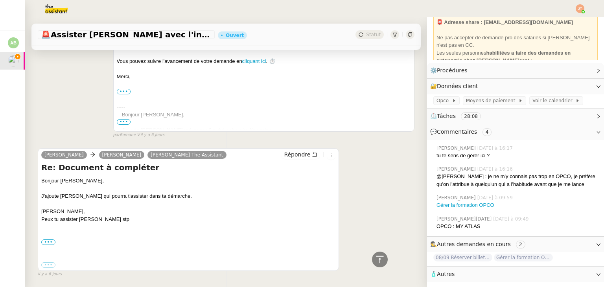
scroll to position [2159, 0]
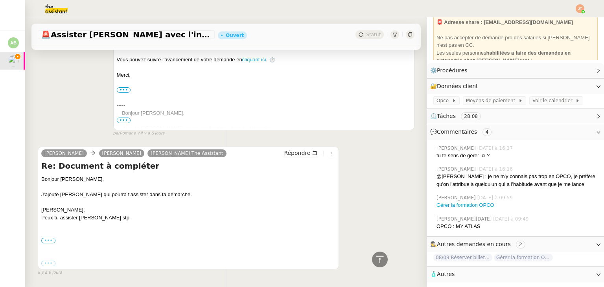
click at [44, 238] on label "•••" at bounding box center [48, 241] width 14 height 6
click at [0, 0] on input "•••" at bounding box center [0, 0] width 0 height 0
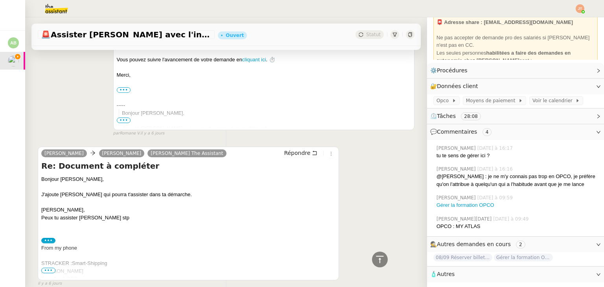
click at [47, 268] on span "•••" at bounding box center [48, 271] width 14 height 6
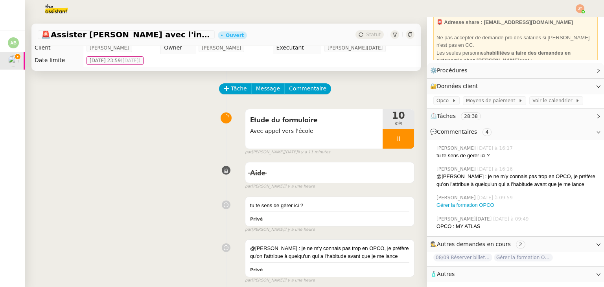
scroll to position [0, 0]
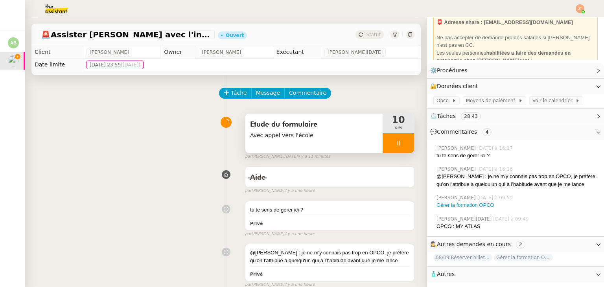
click at [279, 134] on span "Avec appel vers l'école" at bounding box center [314, 135] width 128 height 9
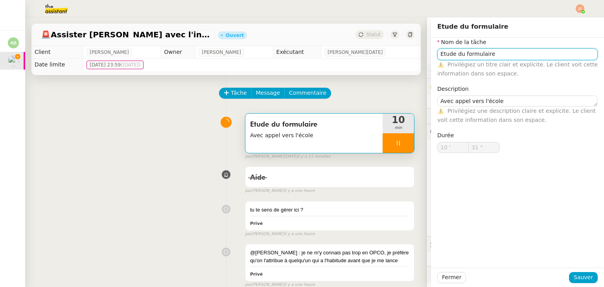
click at [505, 53] on input "Etude du formulaire" at bounding box center [517, 53] width 160 height 11
type input "32 ""
type input "Etude du formulaire pou"
type input "33 ""
type input "Etude du formulaire pour réc"
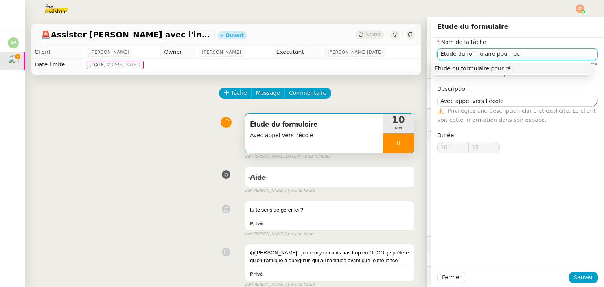
type input "34 ""
type input "Etude du formulaire pour récupéra"
type input "35 ""
type input "Etude du formulaire pour récupération de"
type input "36 ""
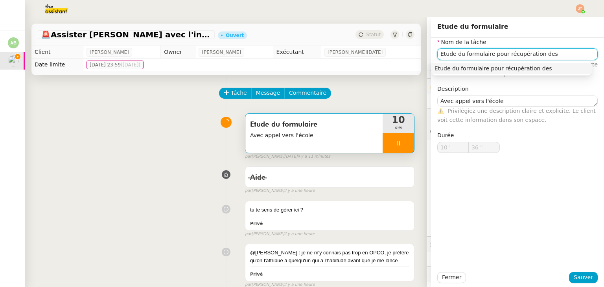
type input "Etude du formulaire pour récupération des"
type input "37 ""
type input "Etude du formulaire pour récupération des don"
type input "38 ""
type input "Etude du formulaire pour récupération des données"
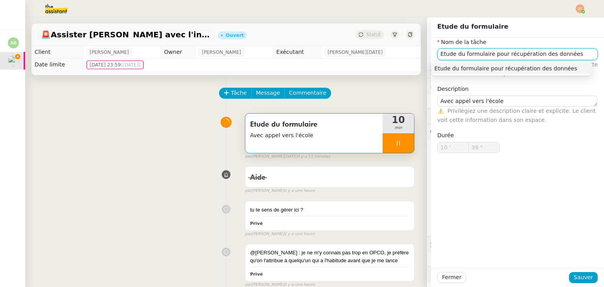
type input "39 ""
type input "Etude du formulaire pour récupération des données"
click at [589, 272] on div "Fermer Sauver" at bounding box center [517, 277] width 160 height 11
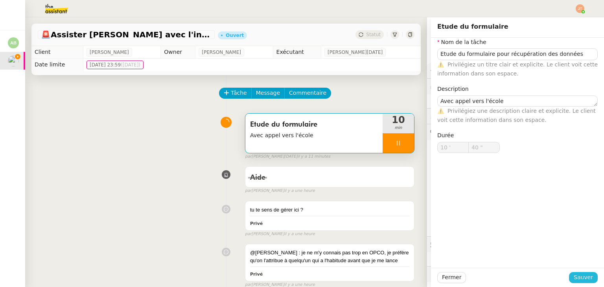
click at [586, 274] on span "Sauver" at bounding box center [582, 277] width 19 height 9
type input "41 ""
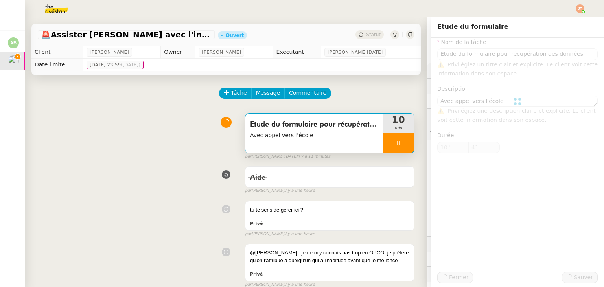
type input "Etude du formulaire pour récupération des données"
type textarea "Avec appel vers l'école"
type input "10 '"
type input "41 ""
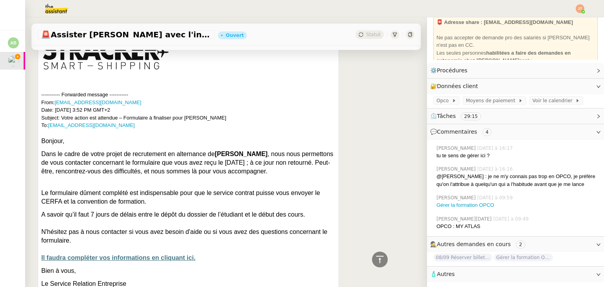
scroll to position [472, 0]
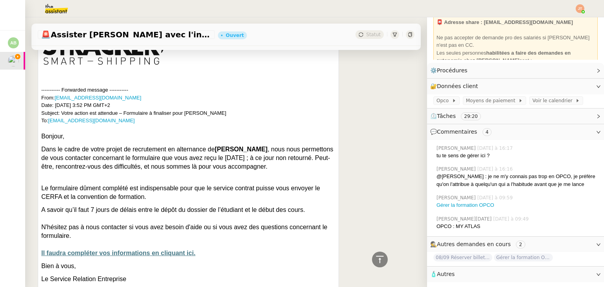
drag, startPoint x: 236, startPoint y: 158, endPoint x: 42, endPoint y: 137, distance: 195.2
click at [42, 145] on div "Dans le cadre de votre projet de recrutement en alternance de Laurane HUMEAU , …" at bounding box center [188, 158] width 294 height 26
click at [64, 145] on div "Dans le cadre de votre projet de recrutement en alternance de Laurane HUMEAU , …" at bounding box center [188, 158] width 294 height 26
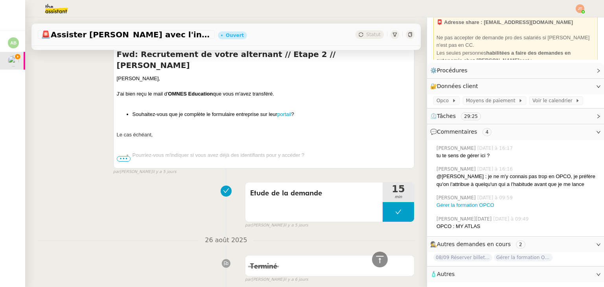
scroll to position [1494, 0]
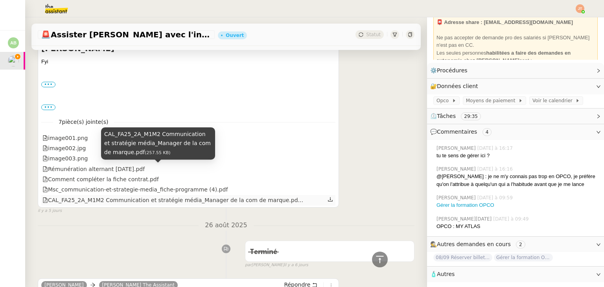
click at [119, 196] on div "CAL_FA25_2A_M1M2 Communication et stratégie média_Manager de la com de marque.p…" at bounding box center [172, 200] width 261 height 9
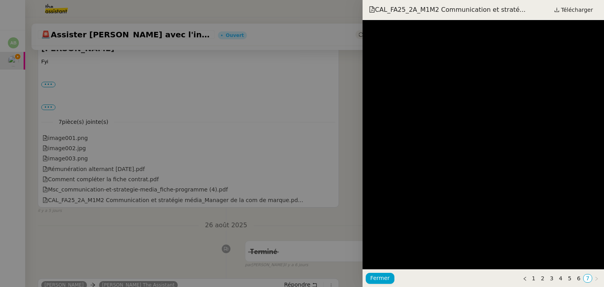
click at [209, 198] on div at bounding box center [302, 143] width 604 height 287
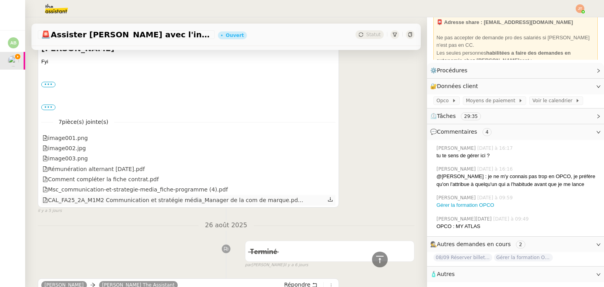
click at [327, 197] on icon at bounding box center [330, 200] width 6 height 6
click at [327, 176] on icon at bounding box center [330, 179] width 6 height 6
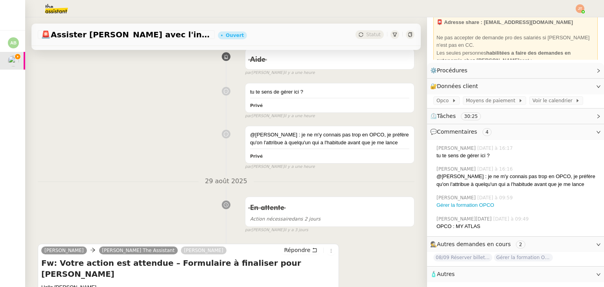
scroll to position [0, 0]
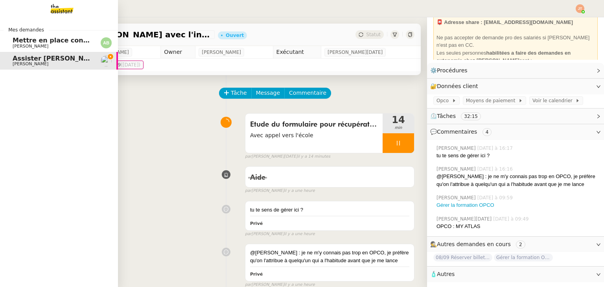
click at [52, 38] on span "Mettre en place contrat d'apprentissage [PERSON_NAME]" at bounding box center [115, 40] width 204 height 7
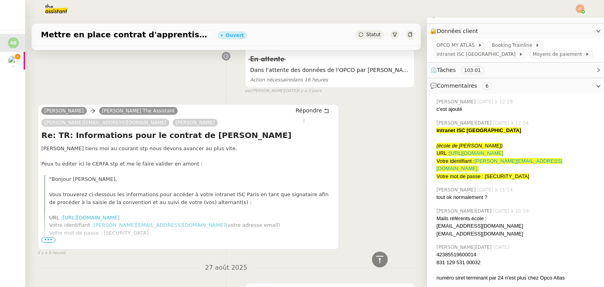
scroll to position [825, 0]
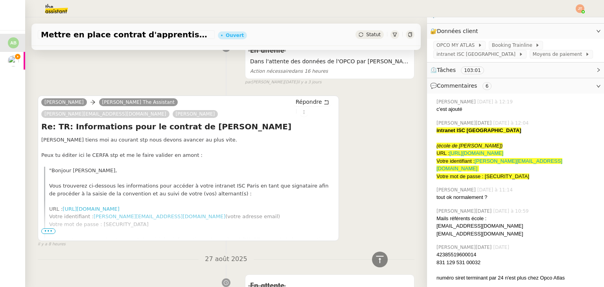
click at [45, 228] on span "•••" at bounding box center [48, 231] width 14 height 6
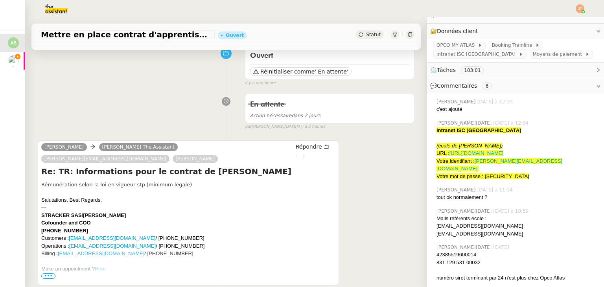
scroll to position [0, 0]
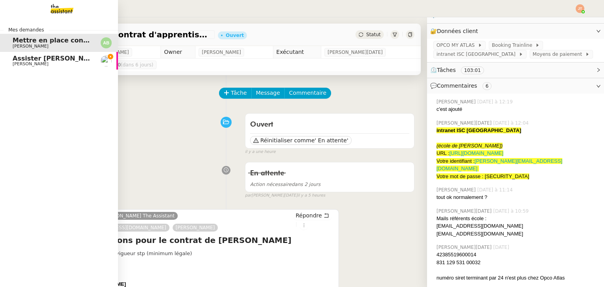
click at [39, 61] on span "Assister [PERSON_NAME] avec l'information OPCO" at bounding box center [102, 58] width 178 height 7
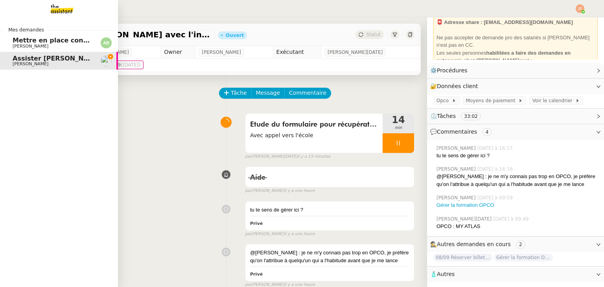
scroll to position [56, 0]
click at [11, 46] on link "Mettre en place contrat d'apprentissage [PERSON_NAME] [PERSON_NAME]" at bounding box center [59, 43] width 118 height 18
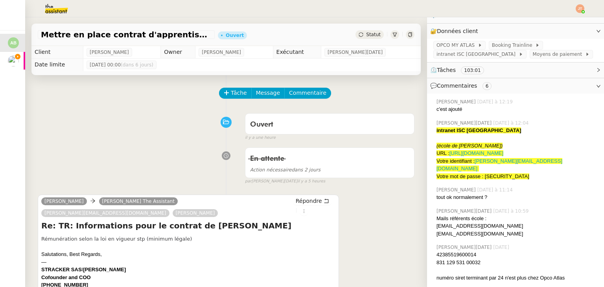
scroll to position [56, 0]
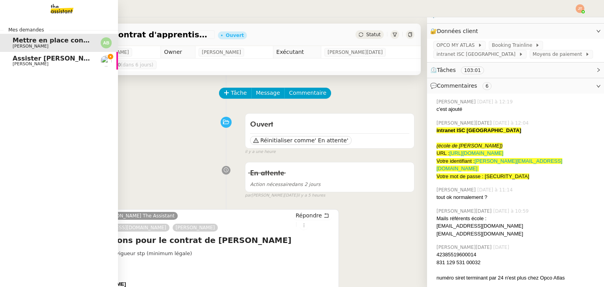
click at [6, 63] on link "Assister Laurane avec l'information OPCO Axel BANDIAKY" at bounding box center [59, 61] width 118 height 18
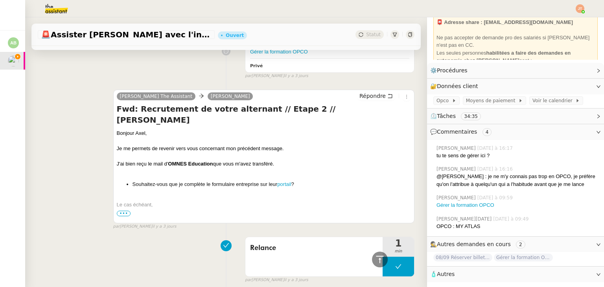
scroll to position [354, 0]
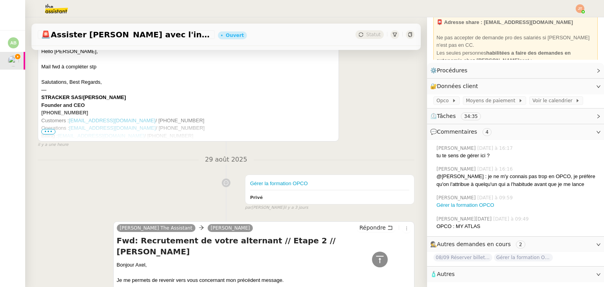
click at [50, 140] on div at bounding box center [188, 168] width 294 height 57
click at [50, 132] on span "•••" at bounding box center [48, 132] width 14 height 6
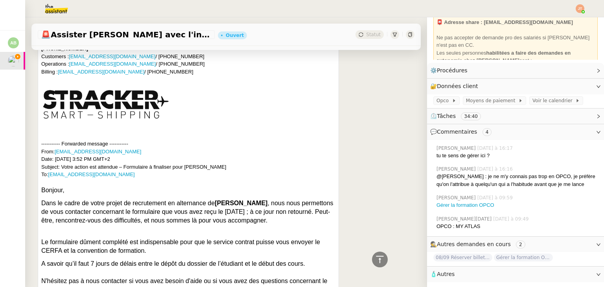
scroll to position [432, 0]
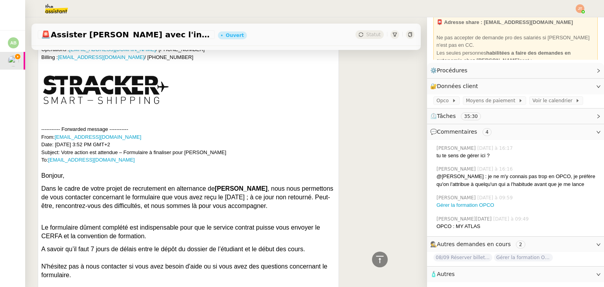
click at [153, 105] on div at bounding box center [188, 89] width 294 height 57
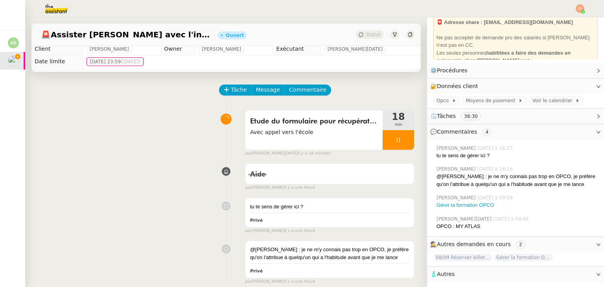
scroll to position [0, 0]
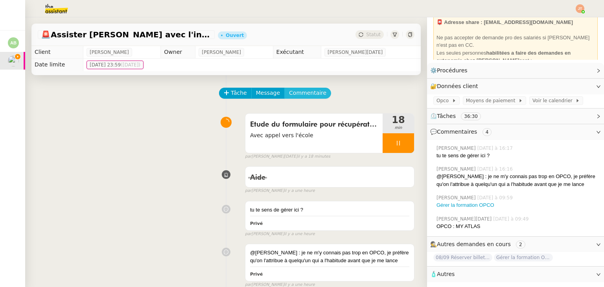
click at [284, 99] on button "Commentaire" at bounding box center [307, 93] width 47 height 11
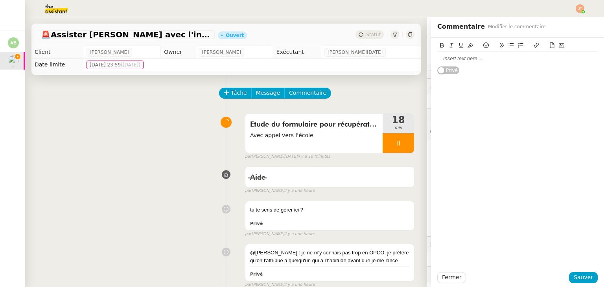
click at [450, 64] on div at bounding box center [517, 58] width 160 height 13
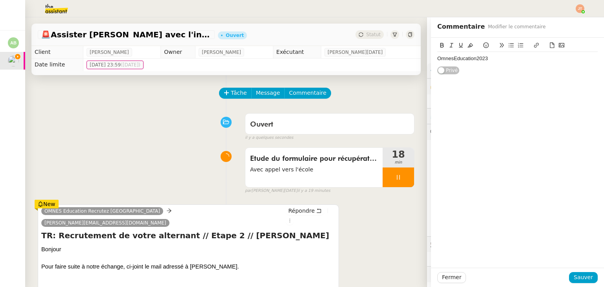
click at [437, 57] on div "OmnesEducation2023" at bounding box center [517, 58] width 160 height 7
click at [576, 276] on span "Sauver" at bounding box center [582, 277] width 19 height 9
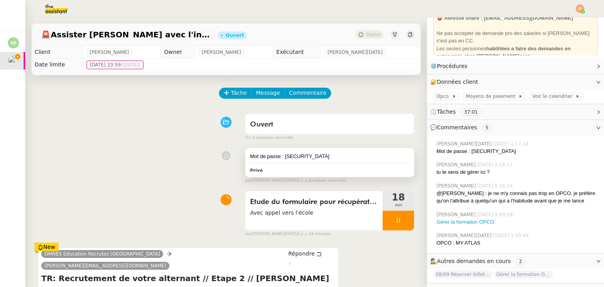
click at [290, 159] on div "Mot de passe : OmnesEducation2023" at bounding box center [329, 157] width 159 height 8
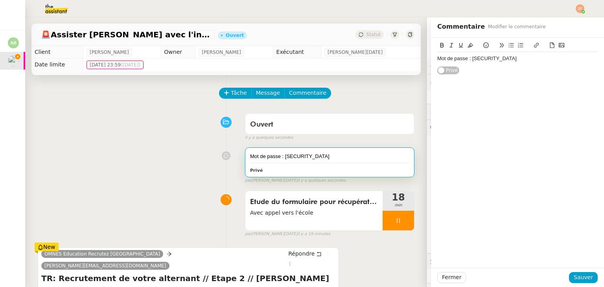
click at [431, 58] on div "Mot de passe : OmnesEducation2023 Privé" at bounding box center [517, 56] width 173 height 37
click at [437, 58] on div "Mot de passe : OmnesEducation2023" at bounding box center [517, 58] width 160 height 7
click at [437, 68] on div at bounding box center [517, 65] width 160 height 7
click at [437, 57] on div at bounding box center [517, 58] width 160 height 7
click at [575, 279] on span "Sauver" at bounding box center [582, 277] width 19 height 9
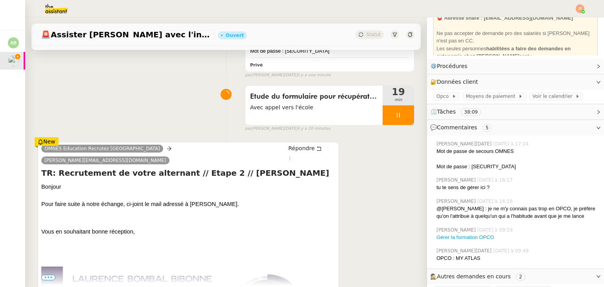
scroll to position [157, 0]
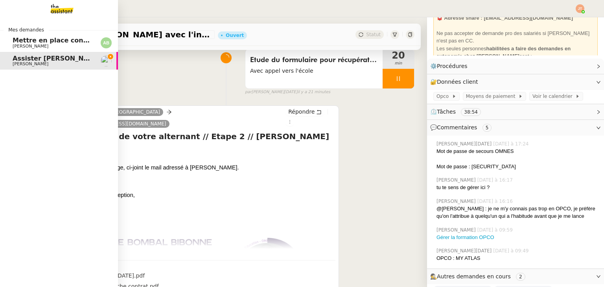
click at [37, 43] on span "Mettre en place contrat d'apprentissage [PERSON_NAME]" at bounding box center [115, 40] width 204 height 7
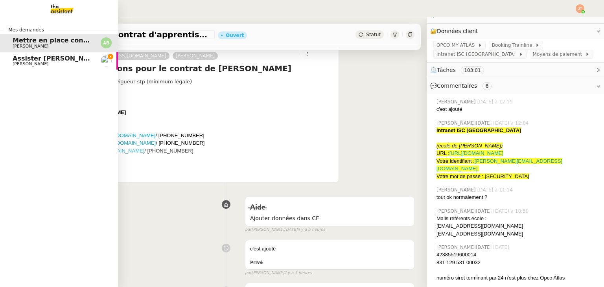
scroll to position [56, 0]
click at [46, 59] on span "Assister [PERSON_NAME] avec l'information OPCO" at bounding box center [102, 58] width 178 height 7
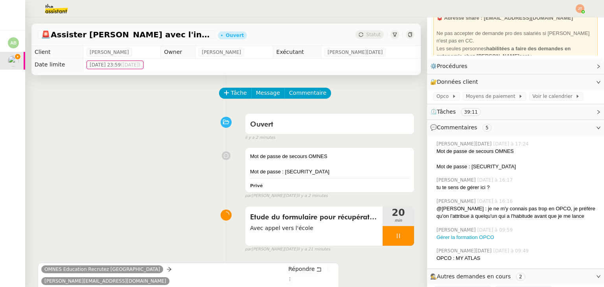
scroll to position [118, 0]
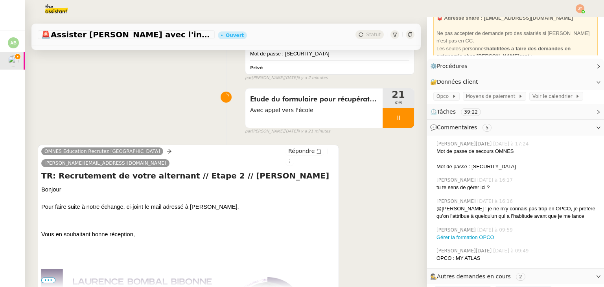
click at [63, 9] on img at bounding box center [50, 8] width 61 height 17
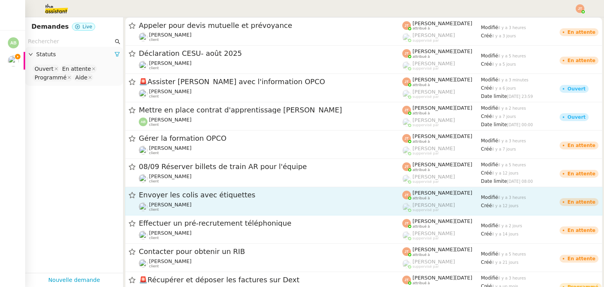
click at [149, 202] on div "Alexis SACKSTEDER client" at bounding box center [270, 207] width 263 height 10
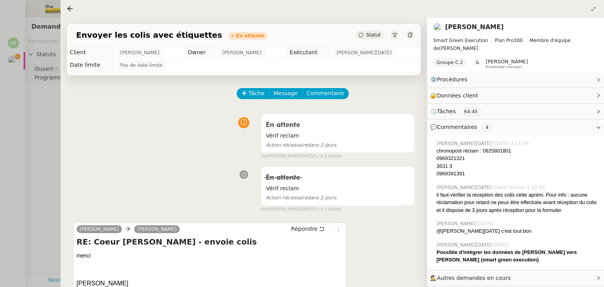
click at [51, 158] on div at bounding box center [302, 143] width 604 height 287
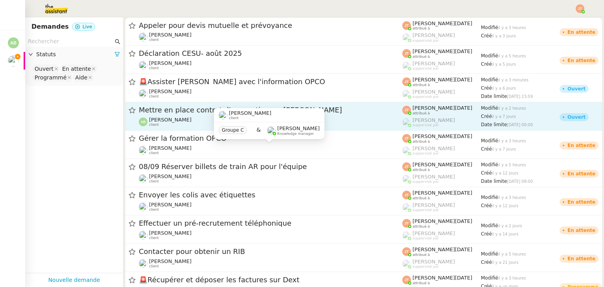
click at [167, 118] on span "[PERSON_NAME]" at bounding box center [170, 120] width 42 height 6
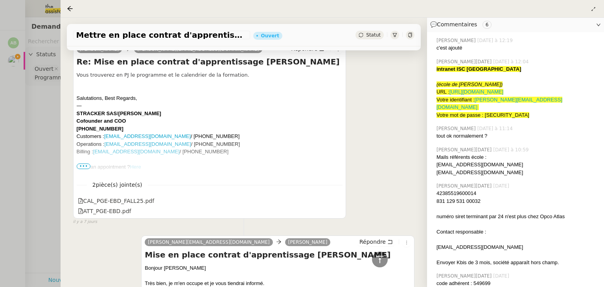
scroll to position [5031, 0]
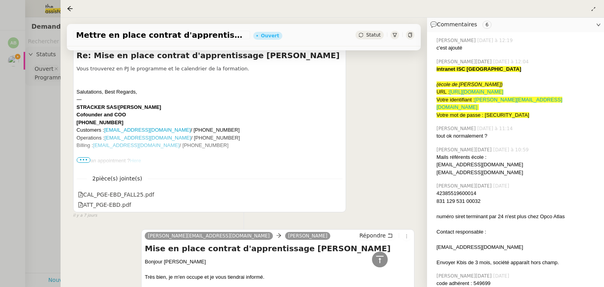
click at [46, 156] on div at bounding box center [302, 143] width 604 height 287
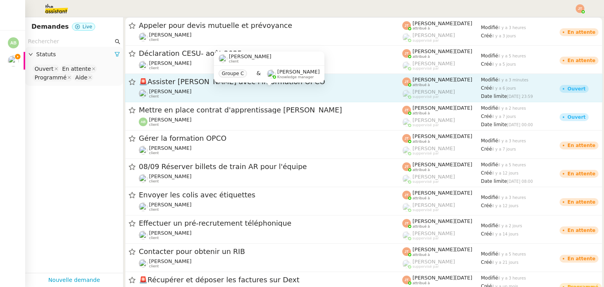
click at [193, 92] on div "Axel BANDIAKY client" at bounding box center [270, 93] width 263 height 10
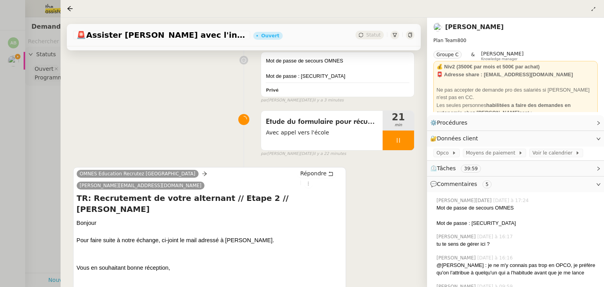
scroll to position [236, 0]
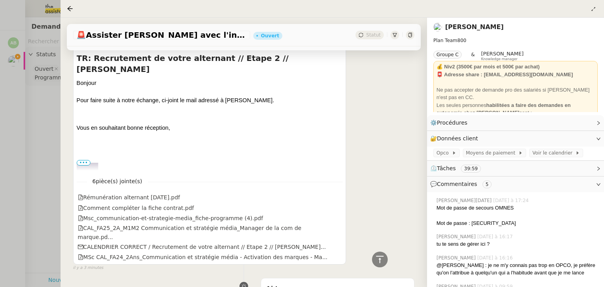
click at [44, 140] on div at bounding box center [302, 143] width 604 height 287
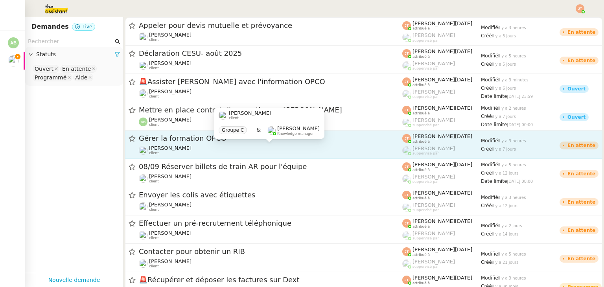
click at [183, 149] on div "Axel BANDIAKY client" at bounding box center [270, 150] width 263 height 10
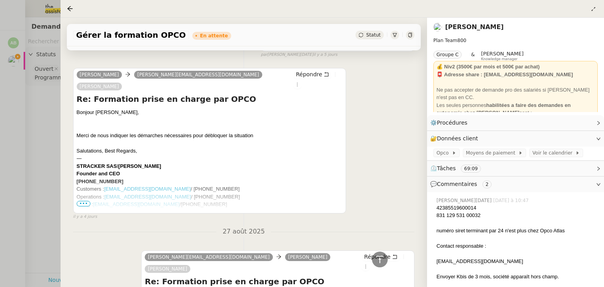
scroll to position [2555, 0]
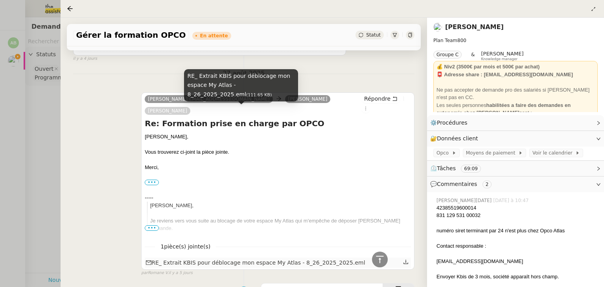
click at [289, 258] on div "RE_ Extrait KBIS pour déblocage mon espace My Atlas - 8_26_2025_2025.eml" at bounding box center [255, 262] width 219 height 9
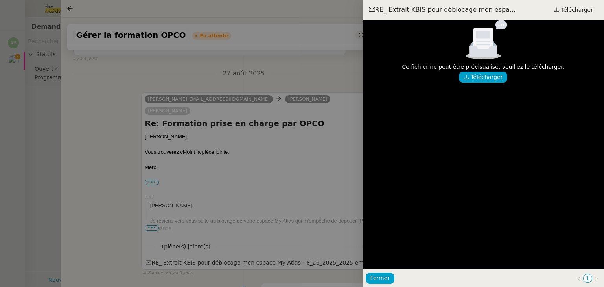
click at [202, 122] on div at bounding box center [302, 143] width 604 height 287
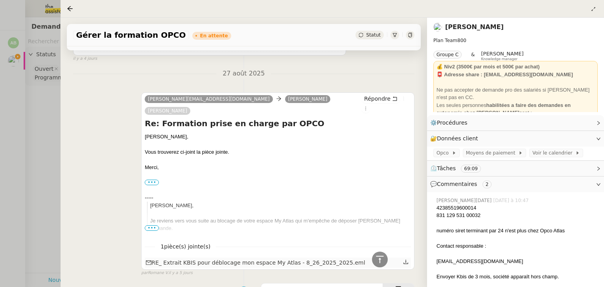
click at [403, 259] on icon at bounding box center [406, 262] width 6 height 6
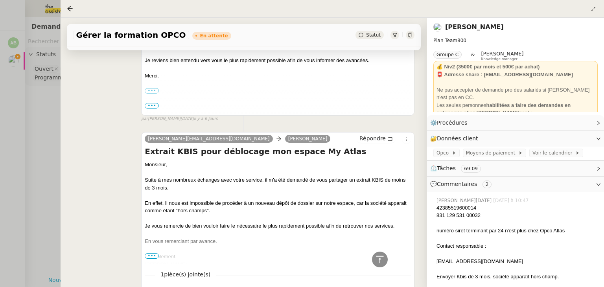
scroll to position [3498, 0]
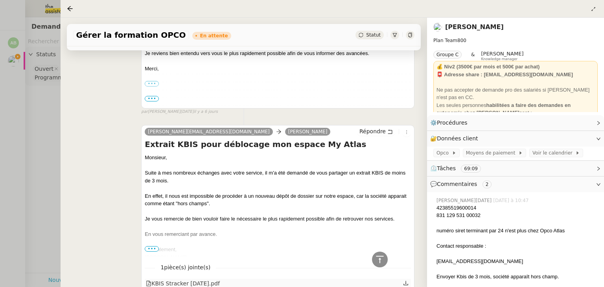
click at [403, 280] on icon at bounding box center [406, 283] width 6 height 6
drag, startPoint x: 436, startPoint y: 215, endPoint x: 463, endPoint y: 217, distance: 27.2
click at [463, 217] on div "831 129 531 00032" at bounding box center [516, 215] width 161 height 8
copy div "831 129 531"
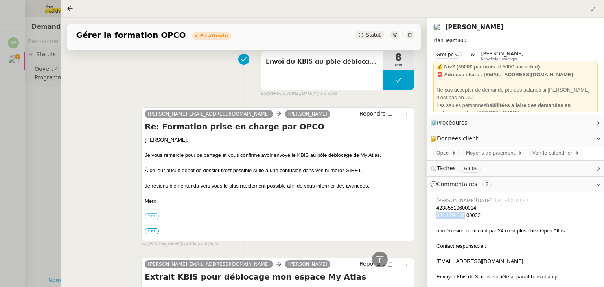
scroll to position [3262, 0]
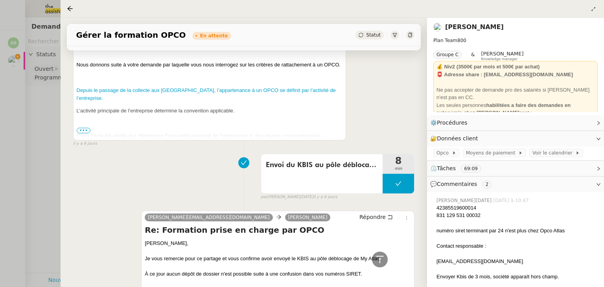
drag, startPoint x: 41, startPoint y: 112, endPoint x: 25, endPoint y: 79, distance: 37.3
click at [41, 112] on div at bounding box center [302, 143] width 604 height 287
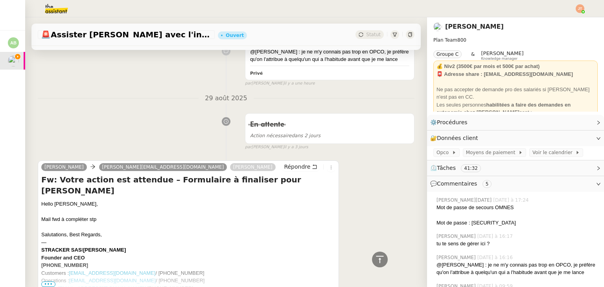
scroll to position [550, 0]
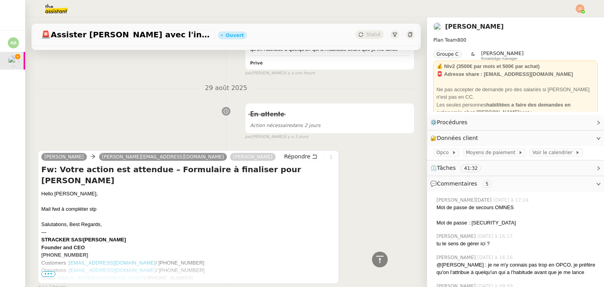
click at [292, 152] on div "Répondre" at bounding box center [308, 156] width 54 height 9
click at [291, 153] on span "Répondre" at bounding box center [297, 157] width 26 height 8
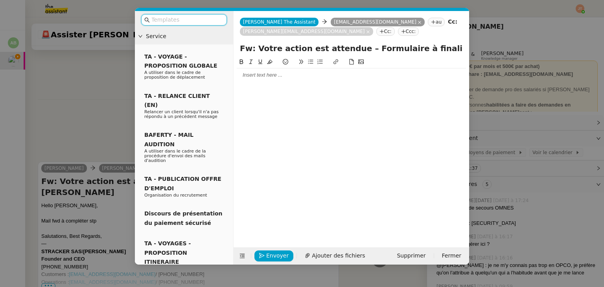
scroll to position [611, 0]
click at [256, 75] on div at bounding box center [351, 75] width 229 height 7
drag, startPoint x: 285, startPoint y: 89, endPoint x: 237, endPoint y: 87, distance: 47.2
click at [237, 87] on div "Je viens de vous" at bounding box center [351, 89] width 229 height 7
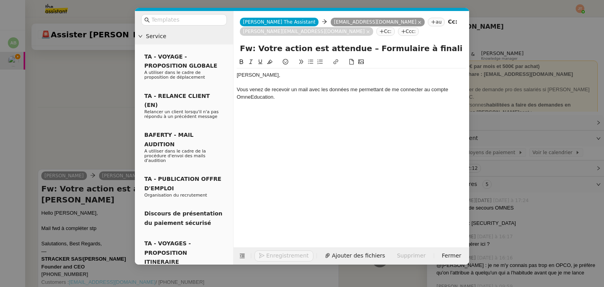
scroll to position [649, 0]
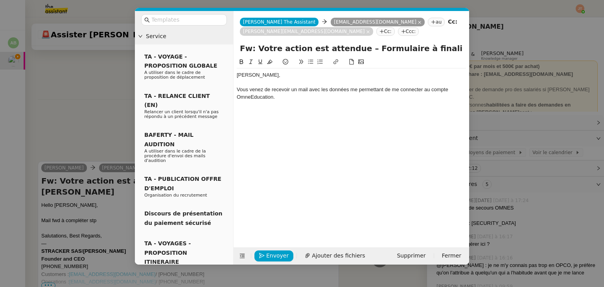
click at [250, 99] on div "Vous venez de recevoir un mail avec les données me permettant de me connecter a…" at bounding box center [351, 93] width 229 height 15
click at [288, 101] on div at bounding box center [351, 104] width 229 height 7
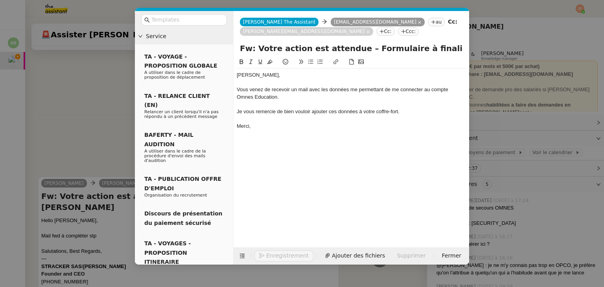
scroll to position [673, 0]
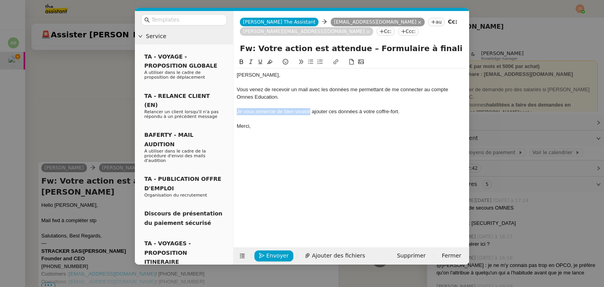
drag, startPoint x: 311, startPoint y: 112, endPoint x: 235, endPoint y: 112, distance: 75.1
click at [235, 112] on nz-spin "Axel, Vous venez de recevoir un mail avec les données me permettant de me conne…" at bounding box center [350, 147] width 235 height 181
click at [310, 62] on icon at bounding box center [311, 62] width 6 height 6
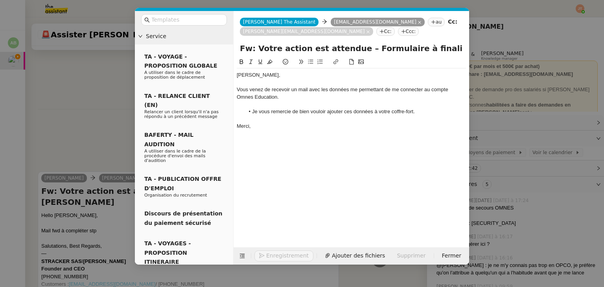
scroll to position [682, 0]
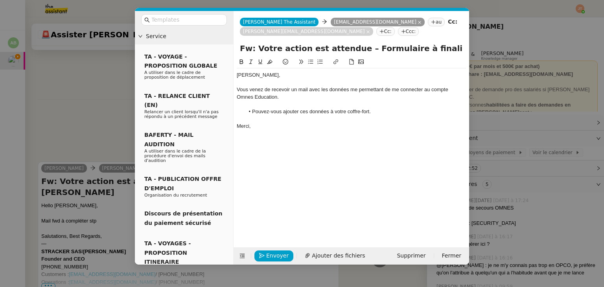
click at [265, 129] on div "Merci," at bounding box center [351, 126] width 229 height 7
drag, startPoint x: 240, startPoint y: 50, endPoint x: 480, endPoint y: 51, distance: 240.6
click at [480, 51] on nz-modal-container "Service TA - VOYAGE - PROPOSITION GLOBALE A utiliser dans le cadre de propositi…" at bounding box center [302, 143] width 604 height 287
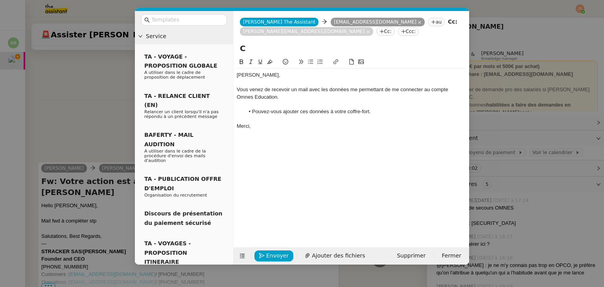
scroll to position [0, 0]
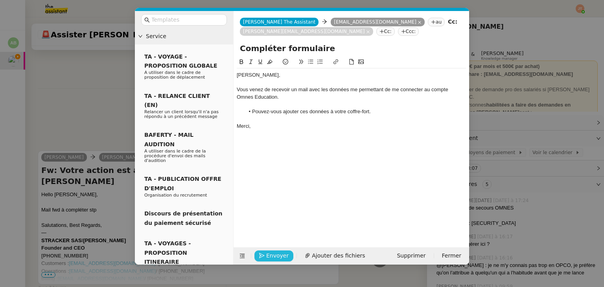
type input "Compléter formulaire"
click at [280, 255] on span "Envoyer" at bounding box center [277, 255] width 22 height 9
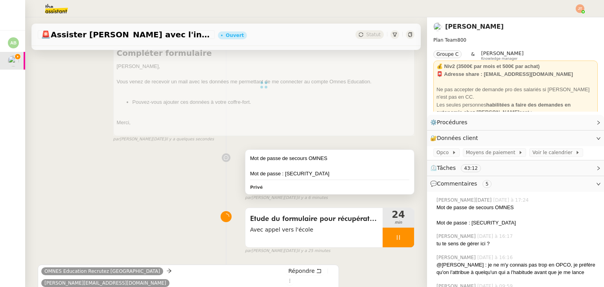
scroll to position [118, 0]
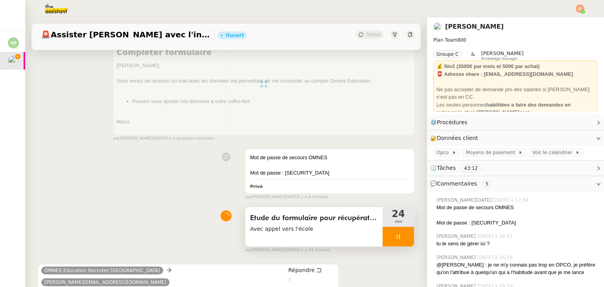
click at [387, 232] on div at bounding box center [397, 237] width 31 height 20
click at [414, 233] on button at bounding box center [414, 237] width 0 height 20
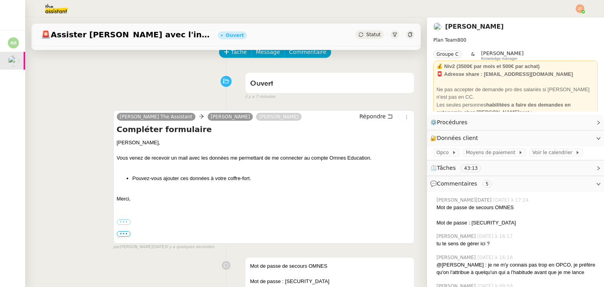
scroll to position [39, 0]
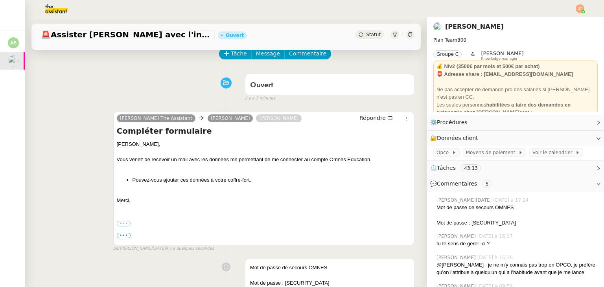
click at [368, 37] on span "Statut" at bounding box center [373, 35] width 15 height 6
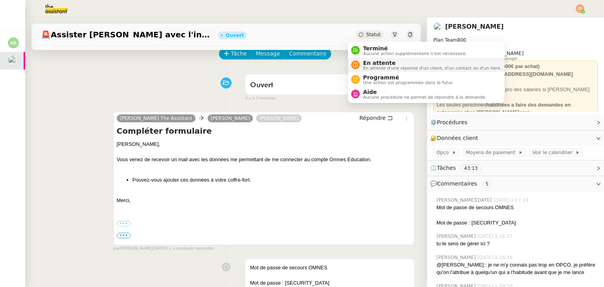
click at [373, 66] on span "En attente d'une réponse d'un client, d'un contact ou d'un tiers." at bounding box center [432, 68] width 138 height 4
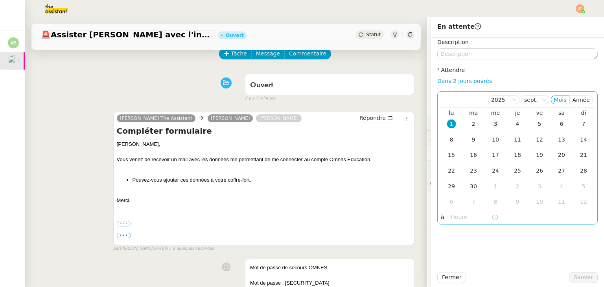
click at [491, 122] on div "3" at bounding box center [495, 123] width 9 height 9
click at [457, 219] on input "text" at bounding box center [471, 217] width 40 height 9
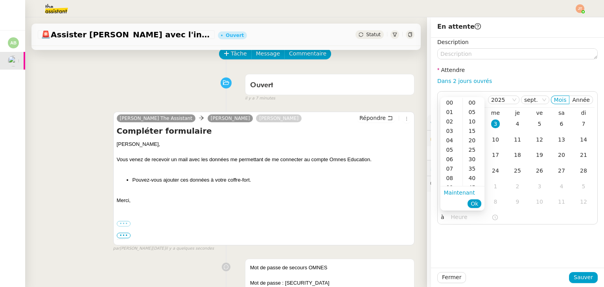
click at [453, 186] on div "09" at bounding box center [451, 187] width 22 height 9
click at [450, 104] on div "09" at bounding box center [451, 102] width 22 height 9
click at [477, 103] on div "00" at bounding box center [474, 102] width 22 height 9
type input "09:00"
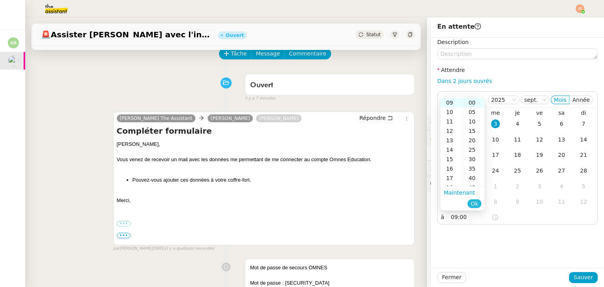
click at [476, 205] on span "Ok" at bounding box center [473, 204] width 7 height 8
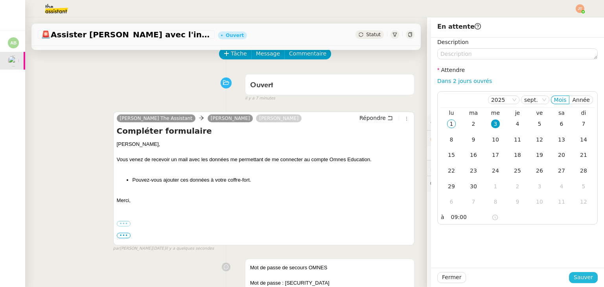
click at [580, 278] on span "Sauver" at bounding box center [582, 277] width 19 height 9
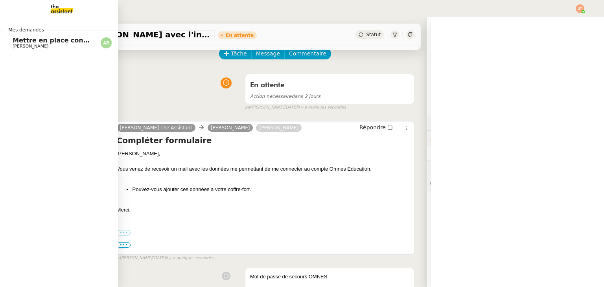
click at [49, 48] on span "[PERSON_NAME]" at bounding box center [52, 46] width 79 height 5
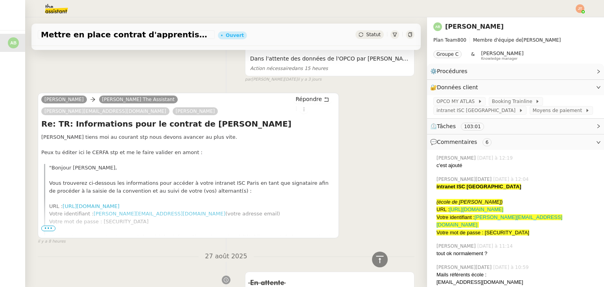
scroll to position [825, 0]
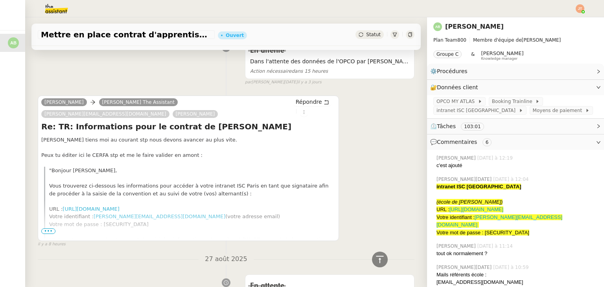
click at [49, 228] on span "•••" at bounding box center [48, 231] width 14 height 6
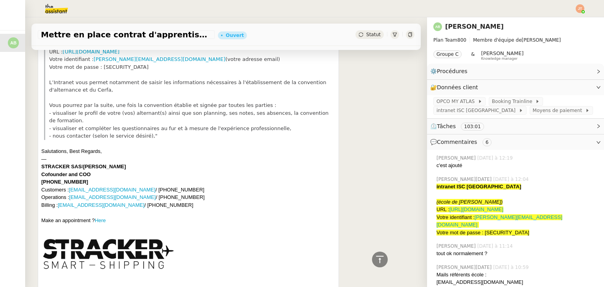
scroll to position [786, 0]
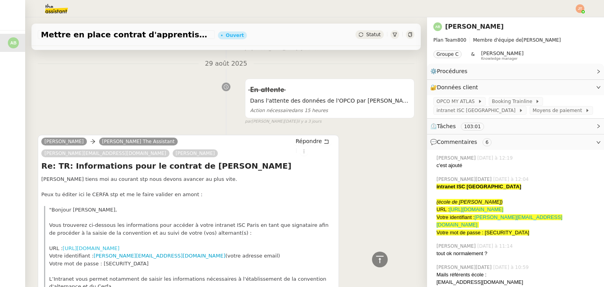
click at [110, 245] on link "[URL][DOMAIN_NAME]" at bounding box center [90, 248] width 57 height 6
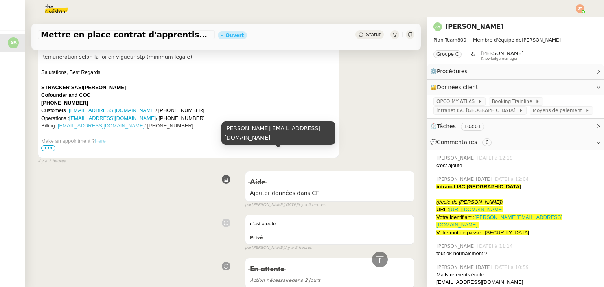
scroll to position [0, 0]
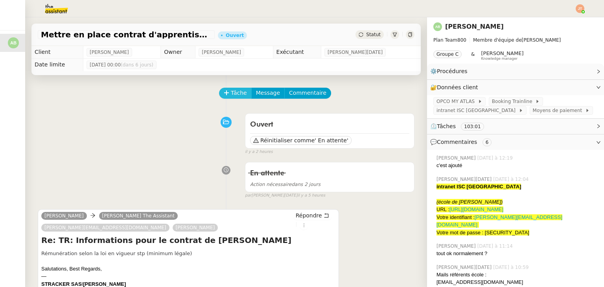
click at [219, 90] on button "Tâche" at bounding box center [235, 93] width 33 height 11
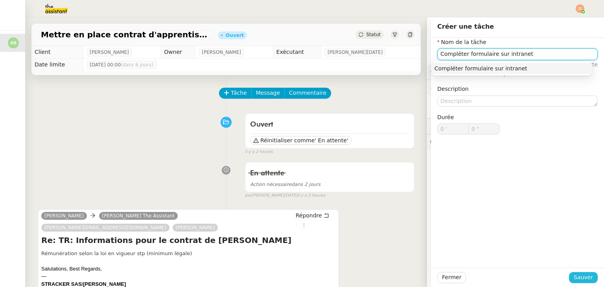
type input "Compléter formulaire sur intranet"
click at [580, 277] on span "Sauver" at bounding box center [582, 277] width 19 height 9
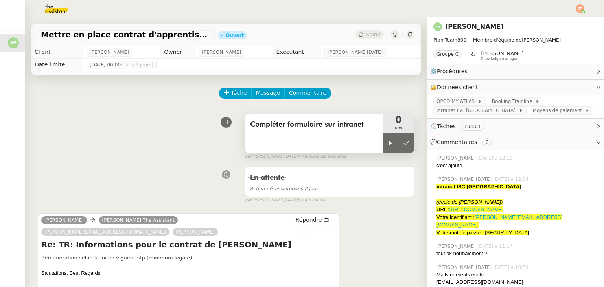
drag, startPoint x: 382, startPoint y: 144, endPoint x: 368, endPoint y: 132, distance: 18.7
click at [387, 144] on icon at bounding box center [390, 143] width 6 height 6
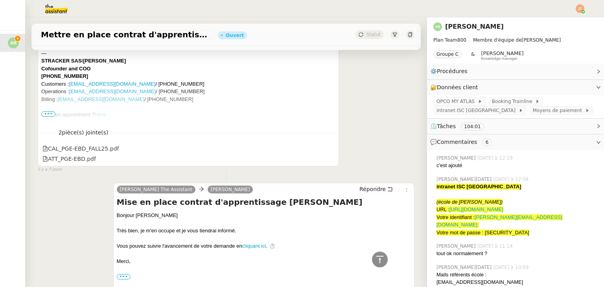
scroll to position [5407, 0]
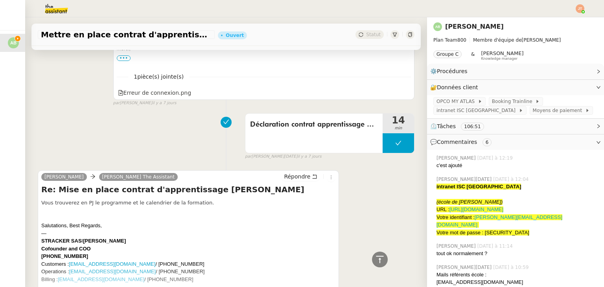
scroll to position [5092, 0]
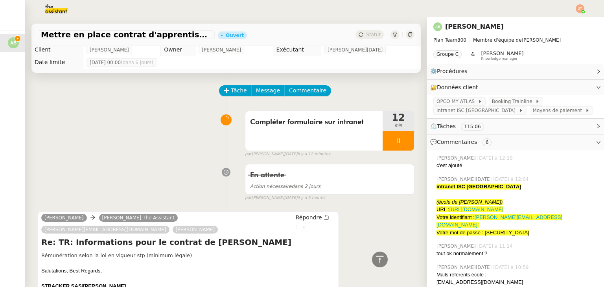
scroll to position [0, 0]
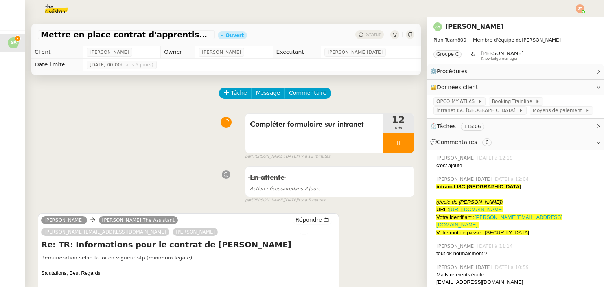
click at [56, 15] on img at bounding box center [50, 8] width 61 height 17
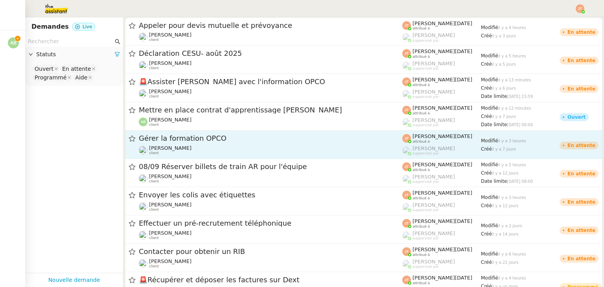
click at [165, 143] on div "Gérer la formation OPCO" at bounding box center [270, 139] width 263 height 10
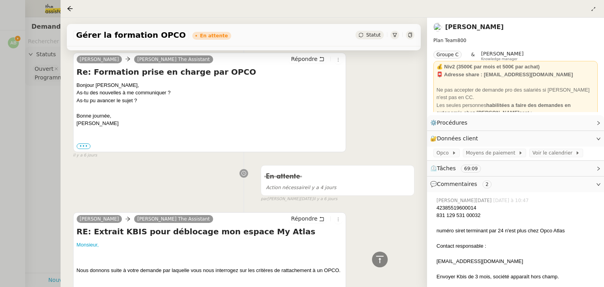
scroll to position [2987, 0]
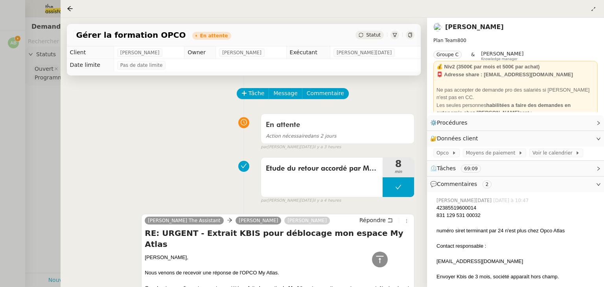
scroll to position [3420, 0]
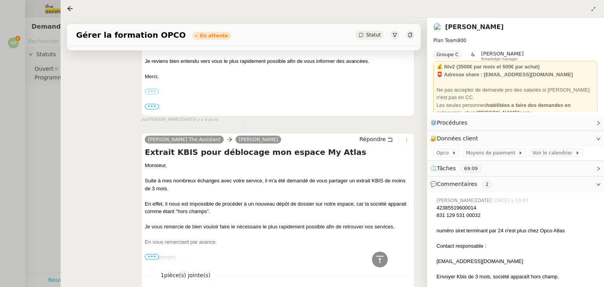
click at [403, 287] on icon at bounding box center [405, 291] width 5 height 4
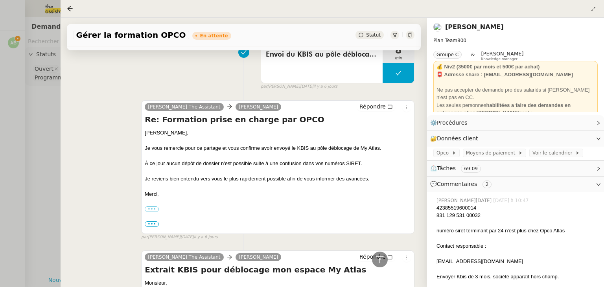
scroll to position [3302, 0]
click at [48, 132] on div at bounding box center [302, 143] width 604 height 287
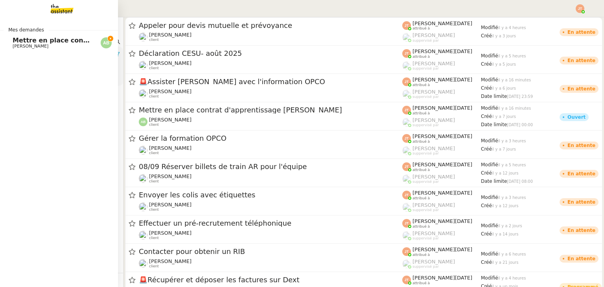
click at [23, 44] on span "[PERSON_NAME]" at bounding box center [31, 46] width 36 height 5
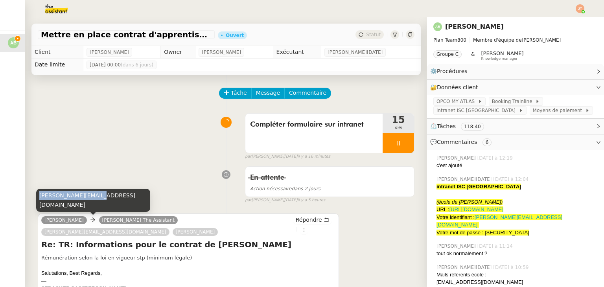
drag, startPoint x: 39, startPoint y: 204, endPoint x: 91, endPoint y: 204, distance: 51.9
click at [91, 204] on div "[PERSON_NAME][EMAIL_ADDRESS][DOMAIN_NAME]" at bounding box center [93, 200] width 114 height 23
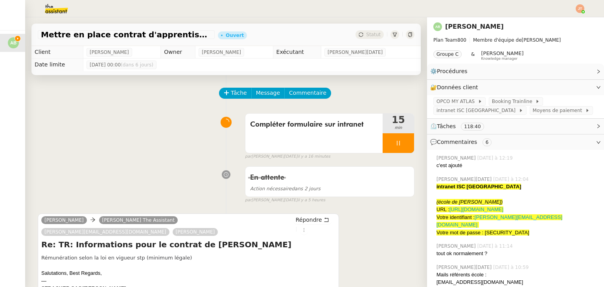
copy div "[PERSON_NAME][EMAIL_ADDRESS][DOMAIN_NAME]"
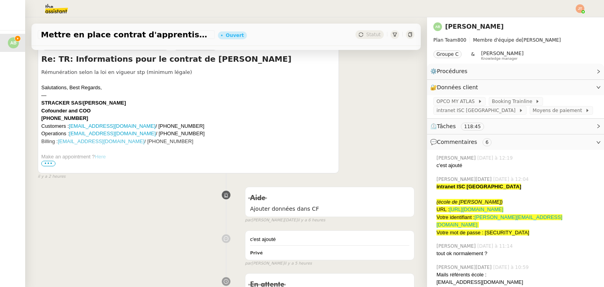
scroll to position [197, 0]
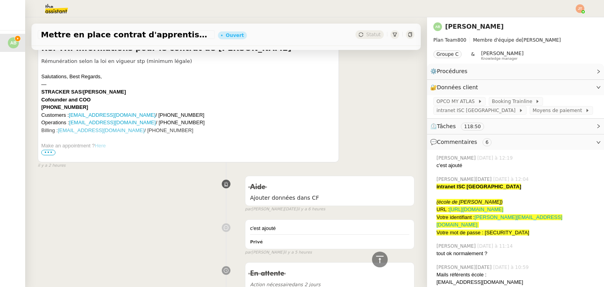
drag, startPoint x: 85, startPoint y: 96, endPoint x: 52, endPoint y: 96, distance: 33.0
click at [52, 96] on div "Cofounder and COO [PHONE_NUMBER]" at bounding box center [188, 103] width 294 height 15
copy b "6 36 71 94 44"
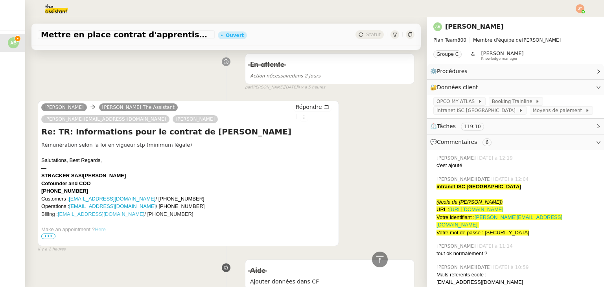
scroll to position [0, 0]
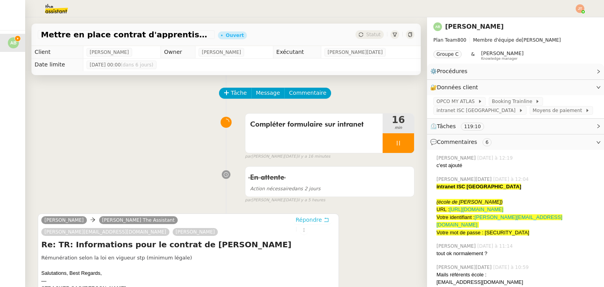
click at [296, 220] on span "Répondre" at bounding box center [309, 220] width 26 height 8
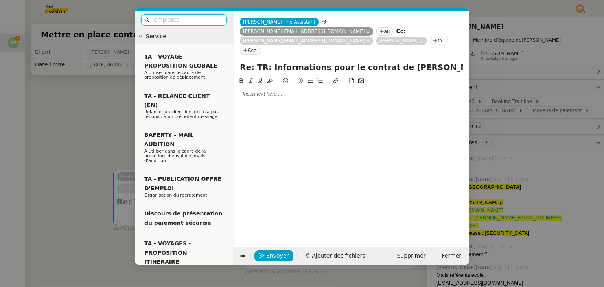
click at [433, 39] on icon at bounding box center [435, 41] width 5 height 5
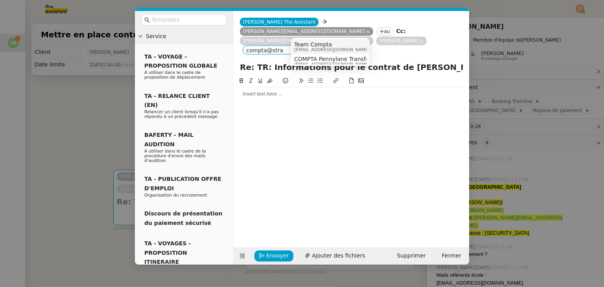
type input "compta@stra"
click at [324, 48] on span "[EMAIL_ADDRESS][DOMAIN_NAME]" at bounding box center [331, 50] width 75 height 4
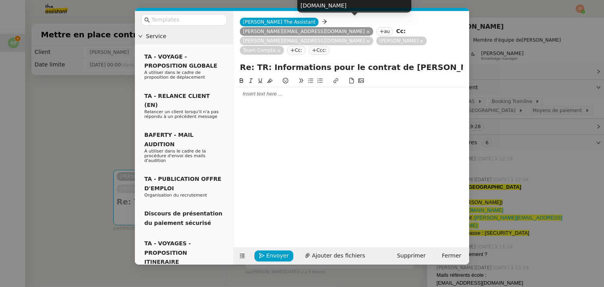
drag, startPoint x: 280, startPoint y: 14, endPoint x: 340, endPoint y: 18, distance: 59.9
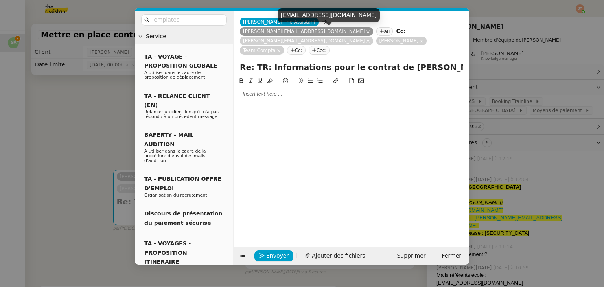
drag, startPoint x: 303, startPoint y: 83, endPoint x: 307, endPoint y: 52, distance: 30.5
click at [303, 82] on div at bounding box center [351, 155] width 229 height 159
click at [284, 46] on nz-tag "Team Compta" at bounding box center [262, 50] width 44 height 9
drag, startPoint x: 281, startPoint y: 14, endPoint x: 336, endPoint y: 13, distance: 55.8
click at [336, 13] on div "[EMAIL_ADDRESS][DOMAIN_NAME]" at bounding box center [329, 15] width 103 height 14
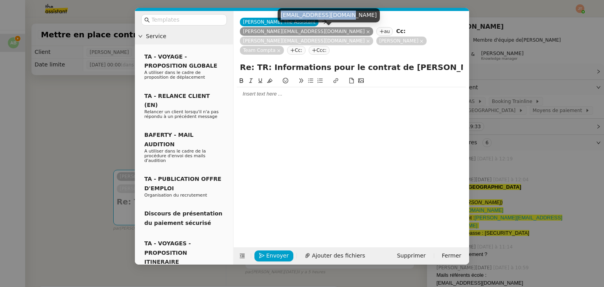
copy div "[EMAIL_ADDRESS][DOMAIN_NAME]"
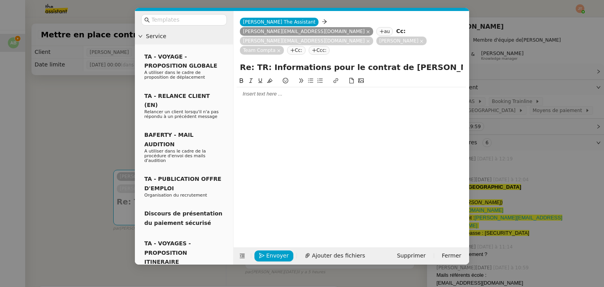
click at [68, 136] on nz-modal-container "Service TA - VOYAGE - PROPOSITION GLOBALE A utiliser dans le cadre de propositi…" at bounding box center [302, 143] width 604 height 287
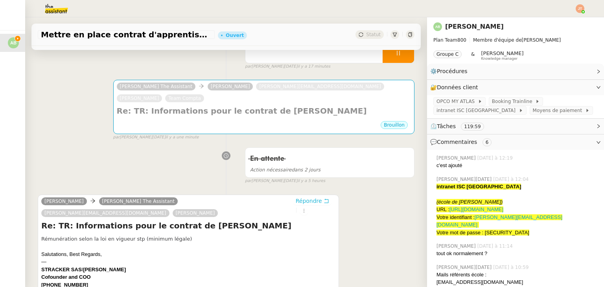
scroll to position [199, 0]
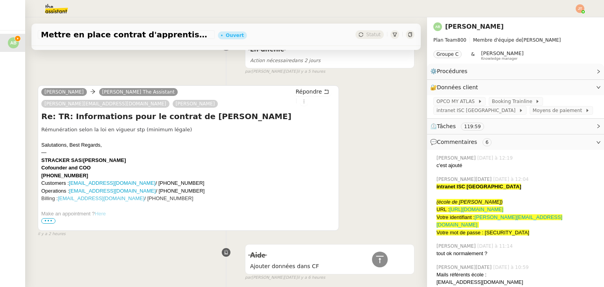
click at [51, 218] on span "•••" at bounding box center [48, 221] width 14 height 6
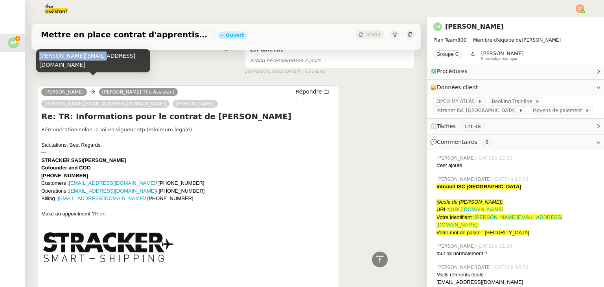
drag, startPoint x: 40, startPoint y: 67, endPoint x: 90, endPoint y: 66, distance: 49.5
click at [90, 66] on div "[PERSON_NAME][EMAIL_ADDRESS][DOMAIN_NAME]" at bounding box center [93, 60] width 114 height 23
copy div "[PERSON_NAME][EMAIL_ADDRESS][DOMAIN_NAME]"
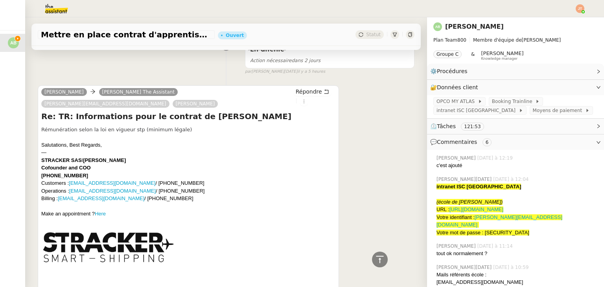
drag, startPoint x: 87, startPoint y: 153, endPoint x: 52, endPoint y: 154, distance: 35.0
click at [52, 164] on div "Cofounder and COO [PHONE_NUMBER]" at bounding box center [188, 171] width 294 height 15
copy b "6 36 71 94 44"
click at [509, 102] on span "Booking Trainline" at bounding box center [513, 101] width 43 height 8
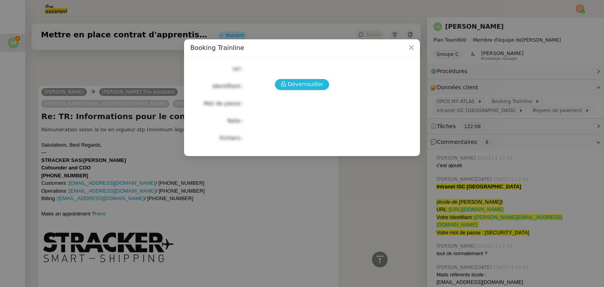
click at [303, 87] on span "Déverrouiller" at bounding box center [306, 84] width 36 height 9
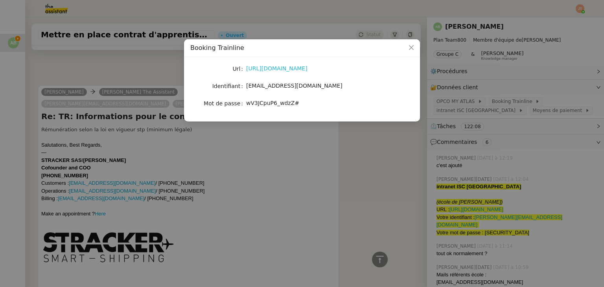
click at [282, 70] on link "[URL][DOMAIN_NAME]" at bounding box center [276, 68] width 61 height 6
drag, startPoint x: 289, startPoint y: 103, endPoint x: 247, endPoint y: 104, distance: 41.7
click at [247, 104] on div "wV3JCpuP6_wdzZ#" at bounding box center [311, 103] width 130 height 9
copy span "wV3JCpuP6_wdzZ#"
click at [136, 128] on nz-modal-container "Booking Trainline Url [URL][DOMAIN_NAME] Identifiant [EMAIL_ADDRESS][DOMAIN_NAM…" at bounding box center [302, 143] width 604 height 287
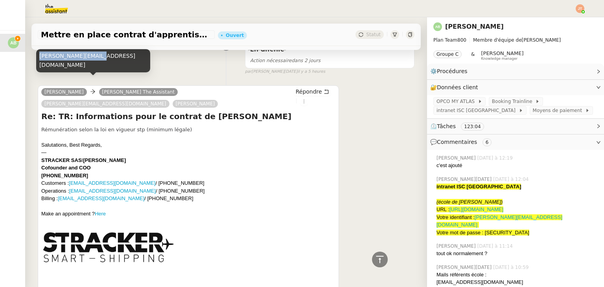
drag, startPoint x: 39, startPoint y: 65, endPoint x: 90, endPoint y: 64, distance: 50.3
click at [90, 64] on div "[PERSON_NAME][EMAIL_ADDRESS][DOMAIN_NAME]" at bounding box center [93, 60] width 114 height 23
copy div "[PERSON_NAME][EMAIL_ADDRESS][DOMAIN_NAME]"
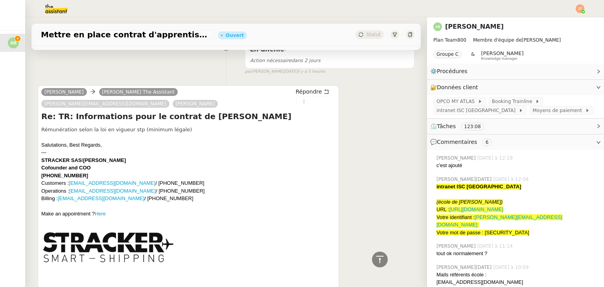
drag, startPoint x: 80, startPoint y: 153, endPoint x: 51, endPoint y: 154, distance: 28.3
click at [51, 164] on div "Cofounder and COO [PHONE_NUMBER]" at bounding box center [188, 171] width 294 height 15
copy b "6 36 71 94 44"
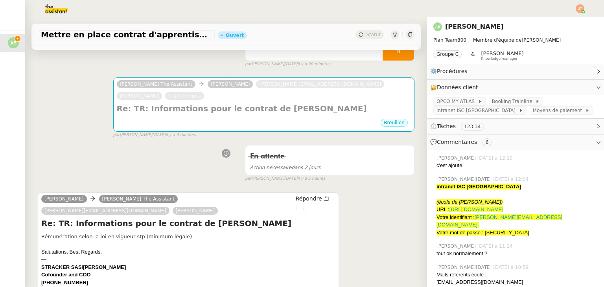
scroll to position [197, 0]
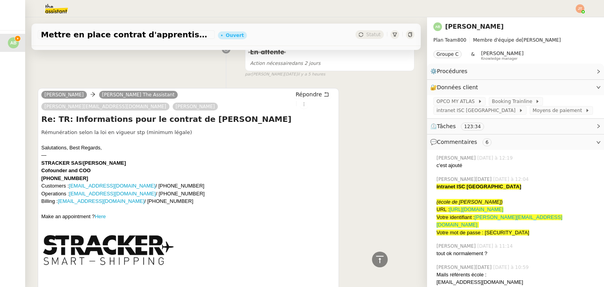
click at [108, 64] on div "En attente Action nécessaire dans 2 jours false par [PERSON_NAME][DATE] il y a …" at bounding box center [226, 57] width 377 height 40
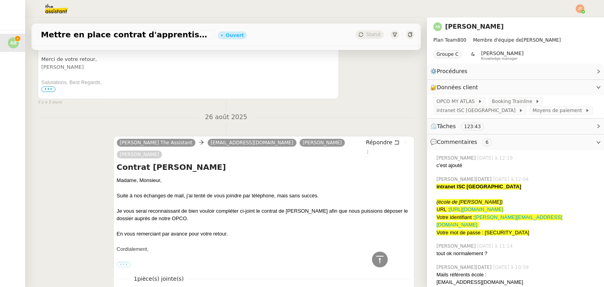
scroll to position [2437, 0]
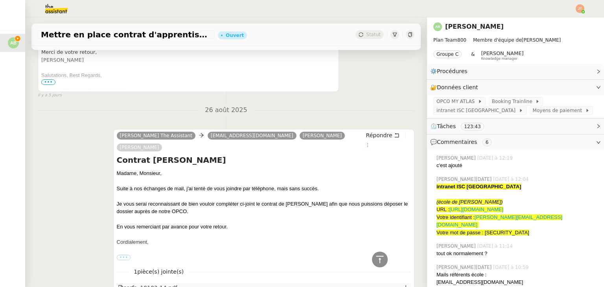
click at [153, 283] on div "cerfa_10103-14.pdf" at bounding box center [147, 287] width 59 height 9
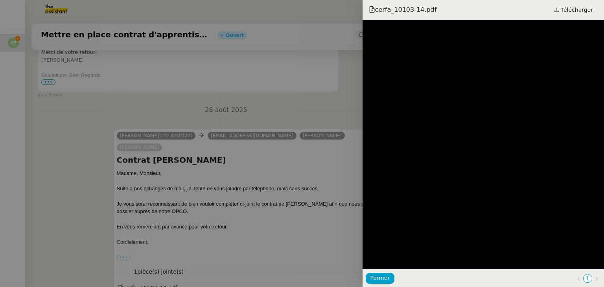
drag, startPoint x: 142, startPoint y: 192, endPoint x: 320, endPoint y: 165, distance: 179.8
click at [145, 191] on div at bounding box center [302, 143] width 604 height 287
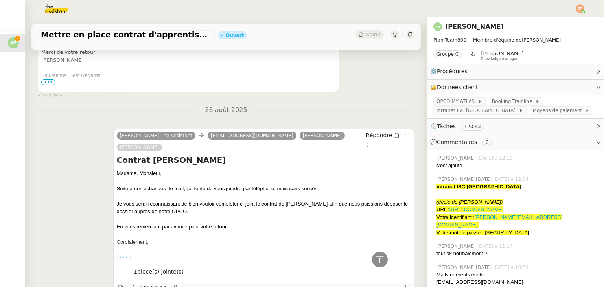
click at [403, 285] on icon at bounding box center [406, 288] width 6 height 6
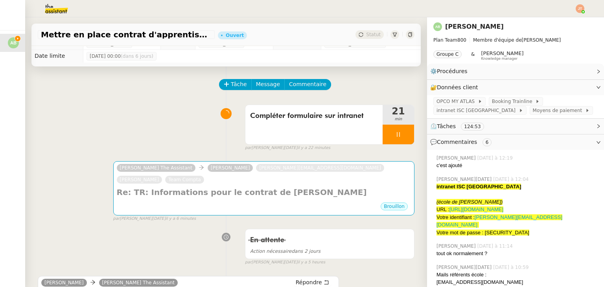
scroll to position [0, 0]
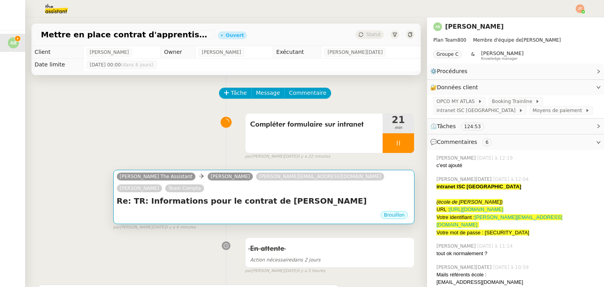
click at [296, 210] on div "Brouillon" at bounding box center [264, 216] width 294 height 12
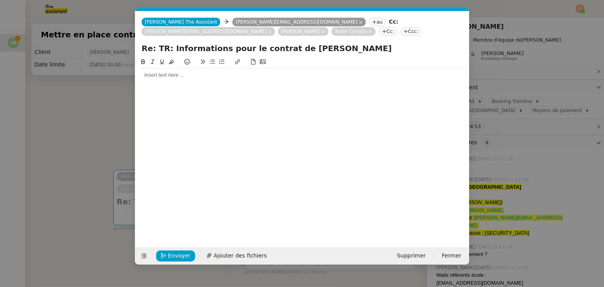
scroll to position [0, 17]
click at [197, 83] on div at bounding box center [301, 146] width 327 height 178
click at [193, 79] on div at bounding box center [301, 75] width 327 height 7
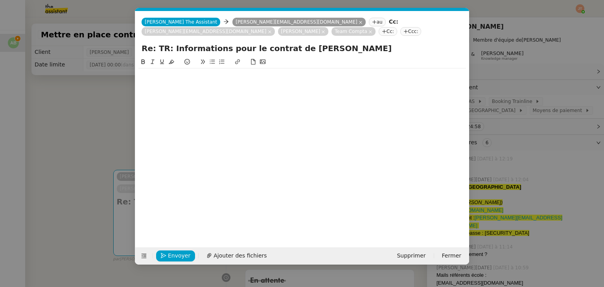
click at [210, 64] on icon at bounding box center [213, 62] width 6 height 6
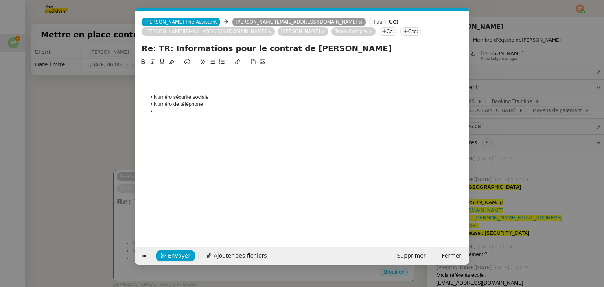
click at [187, 96] on li "Numéro sécurité sociale" at bounding box center [306, 97] width 320 height 7
click at [173, 92] on div at bounding box center [301, 89] width 327 height 7
click at [173, 96] on li "Numéro sécurité sociale" at bounding box center [306, 97] width 320 height 7
click at [211, 114] on li at bounding box center [306, 111] width 320 height 7
click at [219, 251] on span "Ajouter des fichiers" at bounding box center [239, 255] width 53 height 9
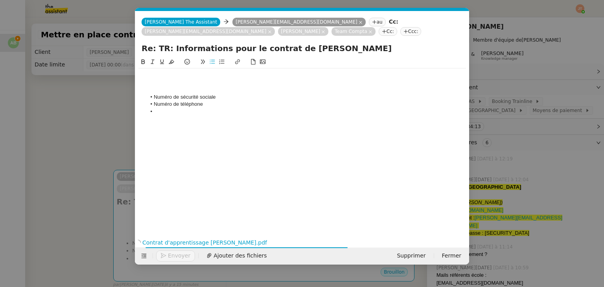
click at [162, 78] on div at bounding box center [301, 75] width 327 height 7
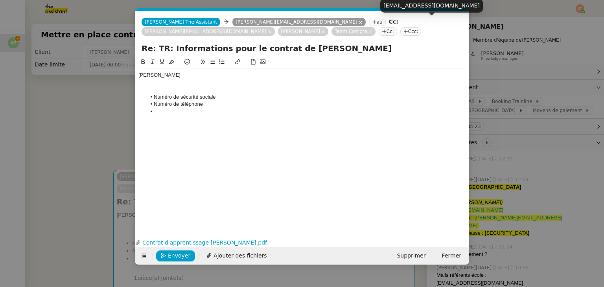
click at [372, 30] on icon at bounding box center [370, 31] width 3 height 3
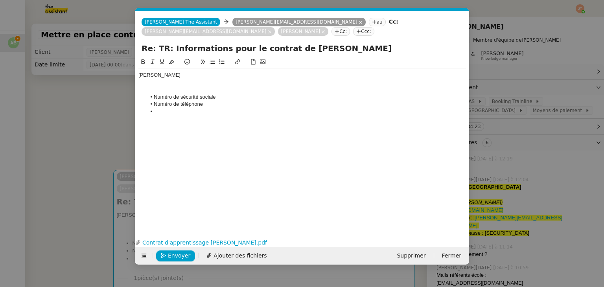
click at [339, 29] on icon at bounding box center [336, 31] width 5 height 5
type input "sophia@st"
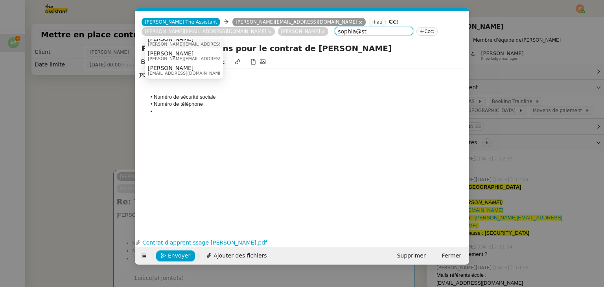
scroll to position [6, 0]
drag, startPoint x: 175, startPoint y: 32, endPoint x: 134, endPoint y: 33, distance: 40.9
click at [134, 33] on nz-modal-container "Service TA - VOYAGE - PROPOSITION GLOBALE A utiliser dans le cadre de propositi…" at bounding box center [302, 143] width 604 height 287
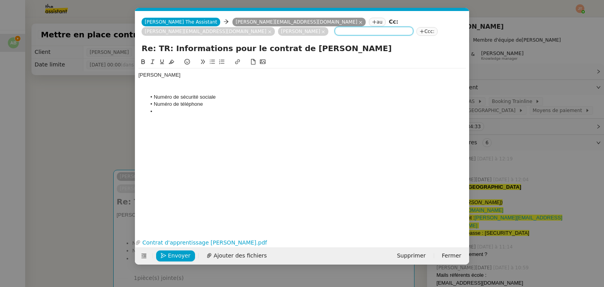
scroll to position [0, 0]
click at [166, 72] on div "[PERSON_NAME]" at bounding box center [301, 75] width 327 height 7
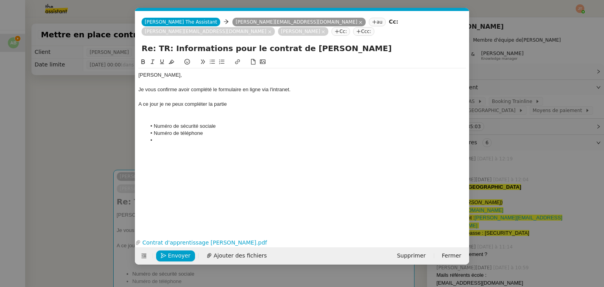
click at [212, 130] on li "Numéro de téléphone" at bounding box center [306, 133] width 320 height 7
click at [238, 101] on div "A ce jour je ne peux compléter la partie" at bounding box center [301, 104] width 327 height 7
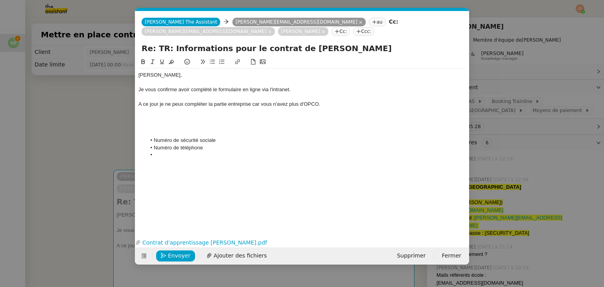
click at [141, 101] on div "A ce jour je ne peux compléter la partie entreprise car vous n'avez plus d'OPCO." at bounding box center [301, 104] width 327 height 7
click at [0, 0] on lt-span "À" at bounding box center [0, 0] width 0 height 0
click at [162, 101] on div "À ce jour je ne peux compléter la partie entreprise car vous n'avez plus d'OPCO." at bounding box center [301, 104] width 327 height 7
click at [154, 101] on div "À ce jour je ne peux compléter la partie entreprise car vous n'avez plus d'OPCO." at bounding box center [301, 104] width 327 height 7
click at [0, 0] on lt-span "jour ," at bounding box center [0, 0] width 0 height 0
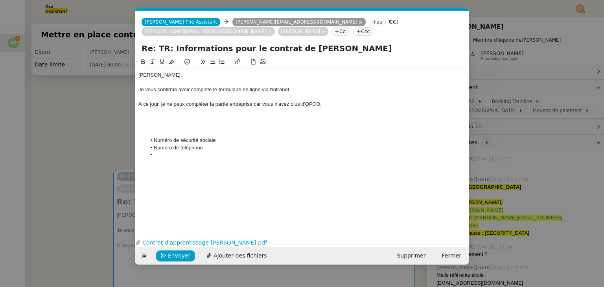
click at [255, 101] on div "À ce jour, je ne peux compléter la partie entreprise car vous n'avez plus d'OPC…" at bounding box center [301, 104] width 327 height 7
click at [0, 0] on lt-span ", car" at bounding box center [0, 0] width 0 height 0
click at [179, 115] on div at bounding box center [301, 118] width 327 height 7
click at [212, 115] on div "Je vous remercie de bien vouloir me partager les informations suivantes" at bounding box center [301, 118] width 327 height 7
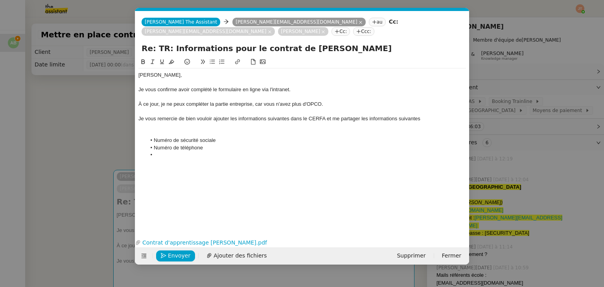
click at [340, 115] on div "Je vous remercie de bien vouloir ajouter les informations suivantes dans le CER…" at bounding box center [301, 118] width 327 height 7
drag, startPoint x: 428, startPoint y: 108, endPoint x: 369, endPoint y: 110, distance: 59.8
click at [369, 115] on div "Je vous remercie de bien vouloir ajouter les informations suivantes dans le CER…" at bounding box center [301, 118] width 327 height 7
click at [163, 123] on div at bounding box center [301, 126] width 327 height 7
click at [220, 130] on li "Numéro de sécurité sociale" at bounding box center [306, 133] width 320 height 7
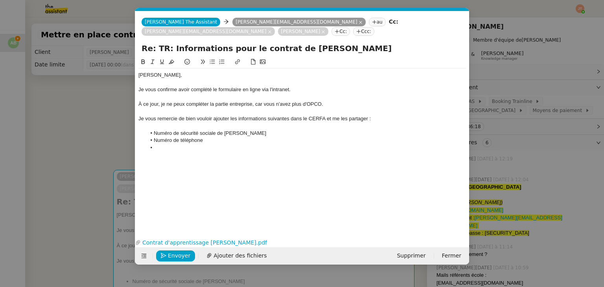
click at [214, 137] on li "Numéro de téléphone" at bounding box center [306, 140] width 320 height 7
click at [186, 144] on li at bounding box center [306, 147] width 320 height 7
click at [192, 130] on li "Numéro de sécurité sociale de [PERSON_NAME]" at bounding box center [306, 133] width 320 height 7
click at [0, 0] on lt-span "S écurité sociale" at bounding box center [0, 0] width 0 height 0
click at [176, 151] on div "Merci," at bounding box center [301, 154] width 327 height 7
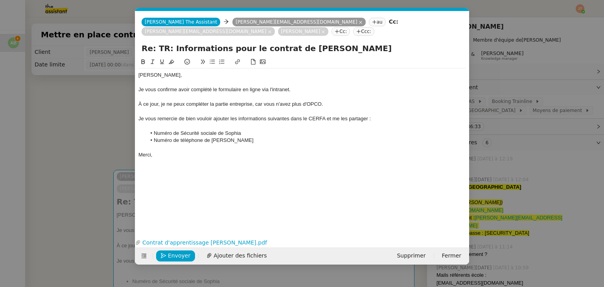
click at [326, 115] on div "Je vous remercie de bien vouloir ajouter les informations suivantes dans le CER…" at bounding box center [301, 118] width 327 height 7
click at [234, 137] on li "Numéro de téléphone de [PERSON_NAME]" at bounding box center [306, 140] width 320 height 7
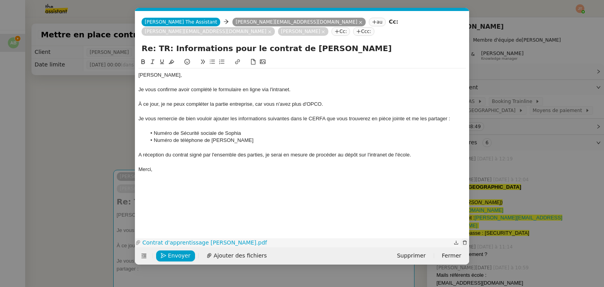
click at [465, 241] on icon "button" at bounding box center [465, 243] width 4 height 4
click at [219, 254] on span "Ajouter des fichiers" at bounding box center [239, 255] width 53 height 9
click at [140, 151] on div "A réception du contrat signé par l'ensemble des parties, je serai en mesure de …" at bounding box center [301, 154] width 327 height 7
click at [0, 0] on lt-span "À" at bounding box center [0, 0] width 0 height 0
click at [157, 166] on div "Merci," at bounding box center [301, 169] width 327 height 7
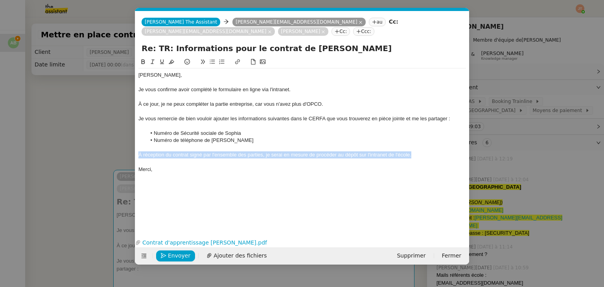
drag, startPoint x: 412, startPoint y: 146, endPoint x: 136, endPoint y: 143, distance: 276.3
click at [136, 143] on nz-spin "[PERSON_NAME], Je vous confirme avoir complété le formulaire en ligne via l'int…" at bounding box center [302, 142] width 334 height 170
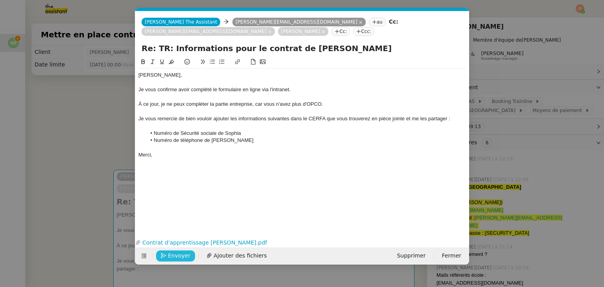
click at [180, 254] on span "Envoyer" at bounding box center [179, 255] width 22 height 9
click at [180, 254] on span "Confirmer l'envoi" at bounding box center [191, 255] width 47 height 9
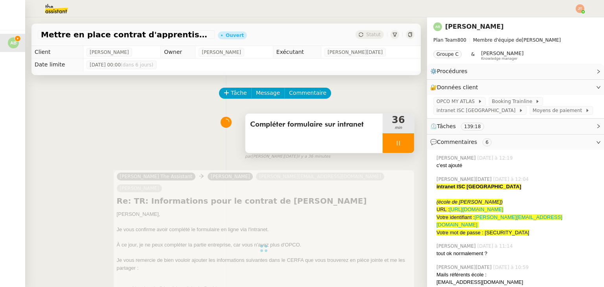
click at [385, 139] on div at bounding box center [397, 143] width 31 height 20
click at [403, 142] on icon at bounding box center [406, 143] width 6 height 6
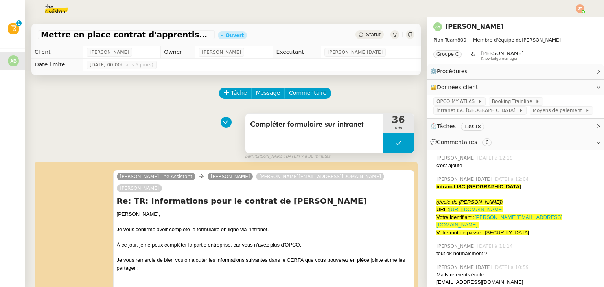
click at [382, 140] on button at bounding box center [397, 143] width 31 height 20
click at [387, 141] on icon at bounding box center [390, 143] width 6 height 6
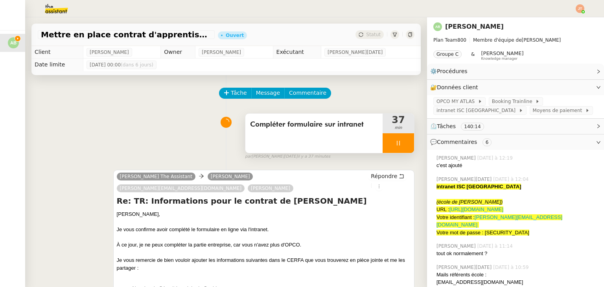
click at [387, 149] on div at bounding box center [397, 143] width 31 height 20
